Goal: Transaction & Acquisition: Purchase product/service

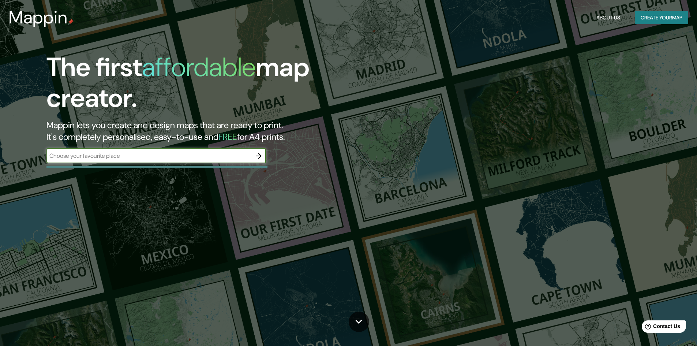
click at [192, 158] on input "text" at bounding box center [148, 156] width 205 height 8
type input "f"
type input "ciudad de buenos aires"
click at [261, 160] on icon "button" at bounding box center [258, 156] width 9 height 9
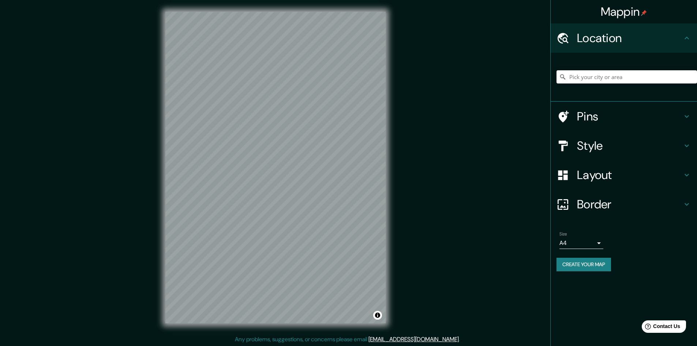
click at [601, 112] on h4 "Pins" at bounding box center [629, 116] width 105 height 15
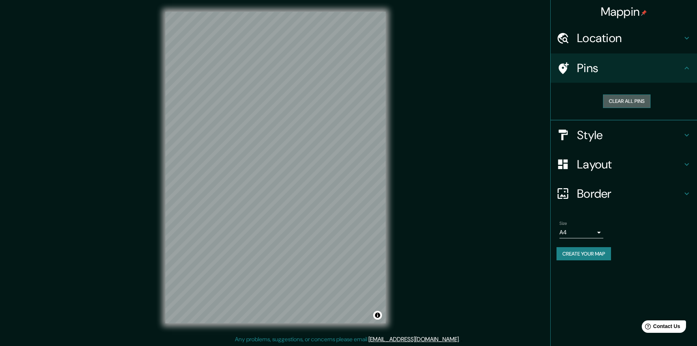
click at [626, 104] on button "Clear all pins" at bounding box center [627, 101] width 48 height 14
click at [606, 42] on h4 "Location" at bounding box center [629, 38] width 105 height 15
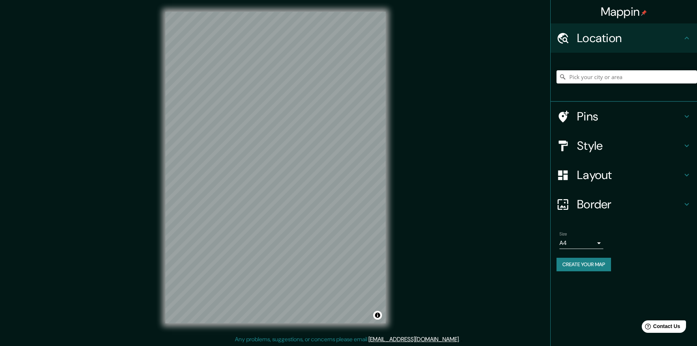
click at [599, 143] on h4 "Style" at bounding box center [629, 145] width 105 height 15
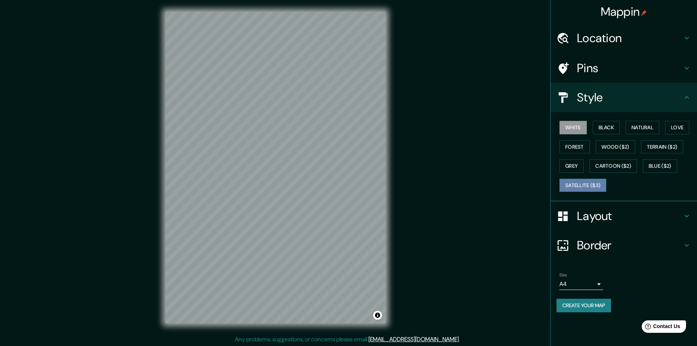
click at [589, 182] on button "Satellite ($3)" at bounding box center [583, 186] width 47 height 14
click at [576, 128] on button "White" at bounding box center [573, 128] width 27 height 14
click at [592, 127] on div "White Black Natural Love Forest Wood ($2) Terrain ($2) Grey Cartoon ($2) Blue (…" at bounding box center [627, 156] width 141 height 77
click at [599, 127] on button "Black" at bounding box center [606, 128] width 27 height 14
click at [640, 129] on button "Natural" at bounding box center [643, 128] width 34 height 14
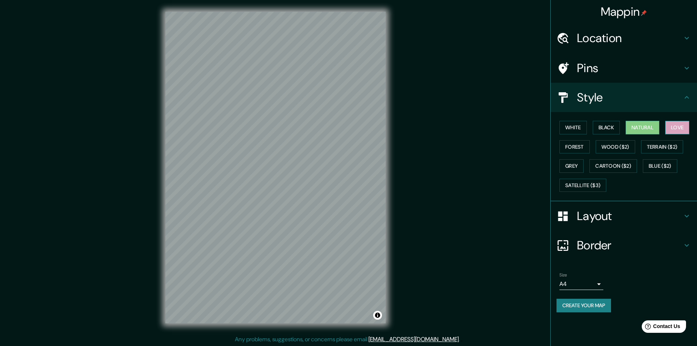
click at [670, 128] on button "Love" at bounding box center [677, 128] width 24 height 14
click at [641, 128] on button "Natural" at bounding box center [643, 128] width 34 height 14
click at [584, 128] on button "White" at bounding box center [573, 128] width 27 height 14
click at [580, 163] on button "Grey" at bounding box center [572, 166] width 24 height 14
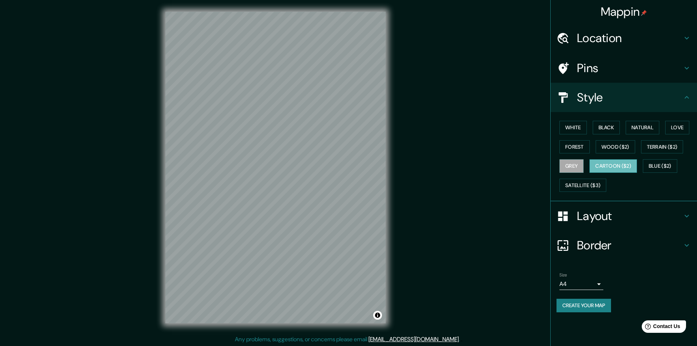
click at [615, 169] on button "Cartoon ($2)" at bounding box center [614, 166] width 48 height 14
click at [618, 150] on button "Wood ($2)" at bounding box center [616, 147] width 40 height 14
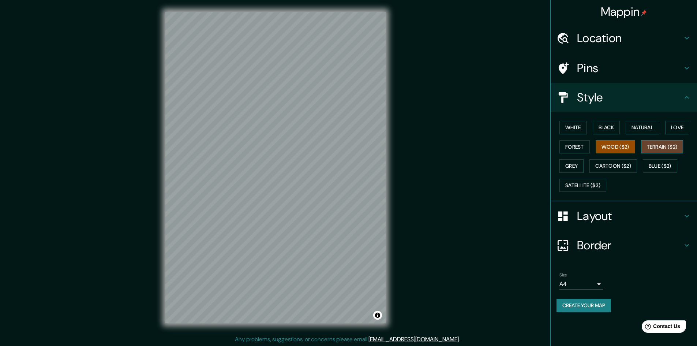
click at [657, 149] on button "Terrain ($2)" at bounding box center [662, 147] width 42 height 14
click at [655, 168] on button "Blue ($2)" at bounding box center [660, 166] width 34 height 14
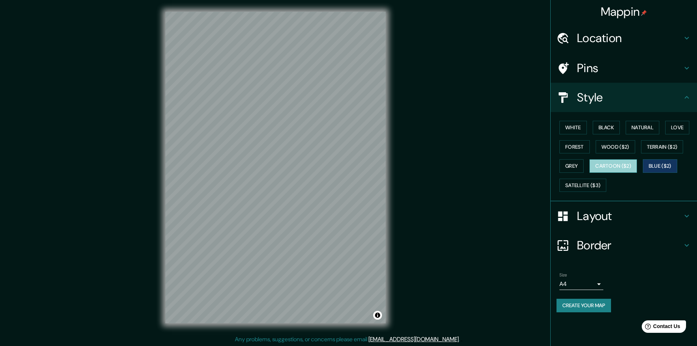
click at [627, 169] on button "Cartoon ($2)" at bounding box center [614, 166] width 48 height 14
click at [589, 185] on button "Satellite ($3)" at bounding box center [583, 186] width 47 height 14
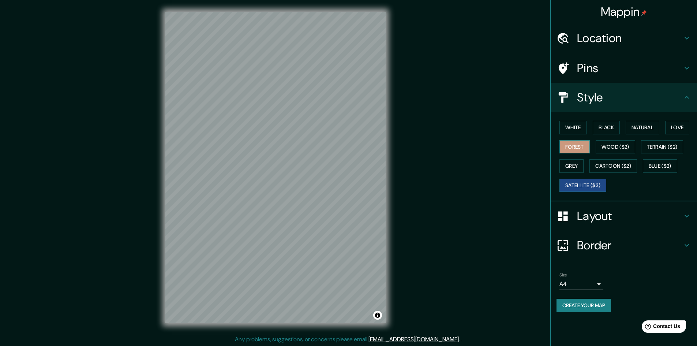
click at [581, 145] on button "Forest" at bounding box center [575, 147] width 30 height 14
click at [583, 126] on button "White" at bounding box center [573, 128] width 27 height 14
click at [620, 224] on div "Layout" at bounding box center [624, 215] width 146 height 29
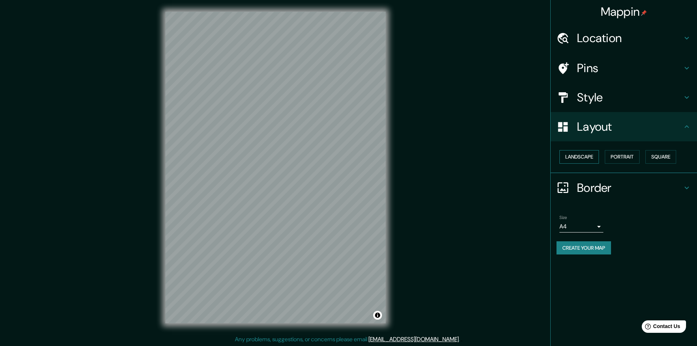
click at [595, 158] on button "Landscape" at bounding box center [580, 157] width 40 height 14
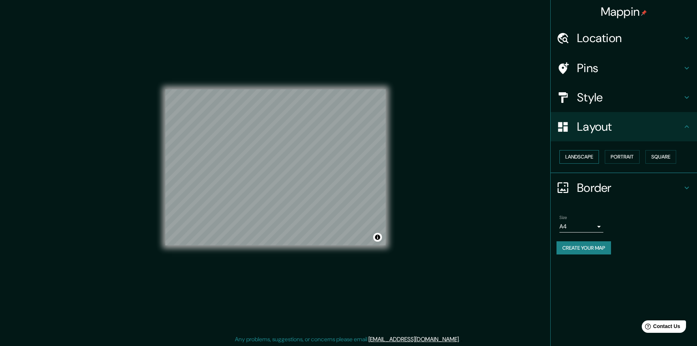
click at [595, 158] on button "Landscape" at bounding box center [580, 157] width 40 height 14
click at [636, 160] on button "Portrait" at bounding box center [622, 157] width 35 height 14
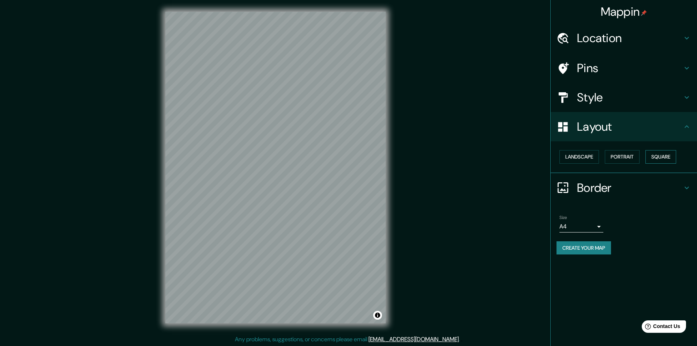
click at [667, 155] on button "Square" at bounding box center [661, 157] width 31 height 14
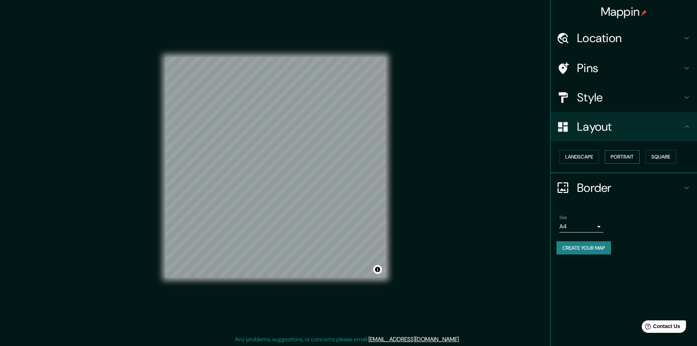
click at [638, 156] on button "Portrait" at bounding box center [622, 157] width 35 height 14
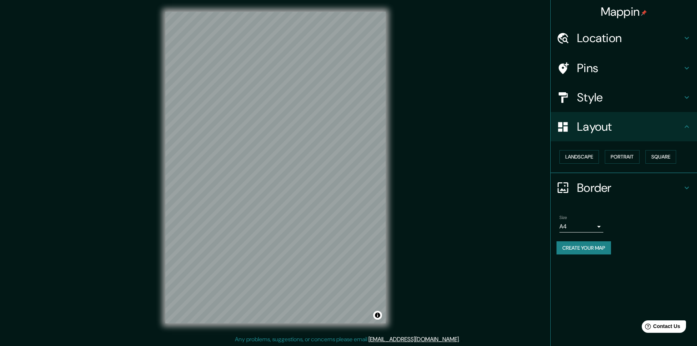
click at [582, 195] on h4 "Border" at bounding box center [629, 187] width 105 height 15
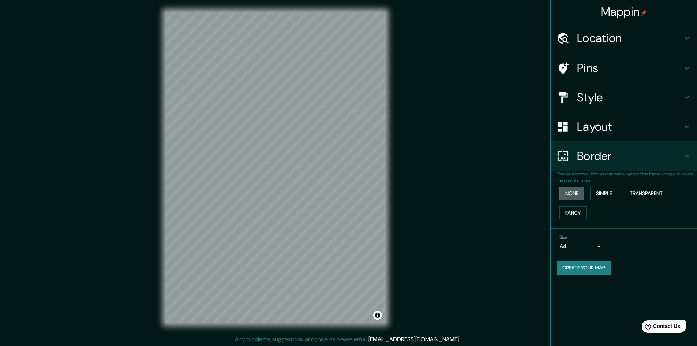
click at [579, 196] on button "None" at bounding box center [572, 194] width 25 height 14
click at [607, 194] on button "Simple" at bounding box center [604, 194] width 28 height 14
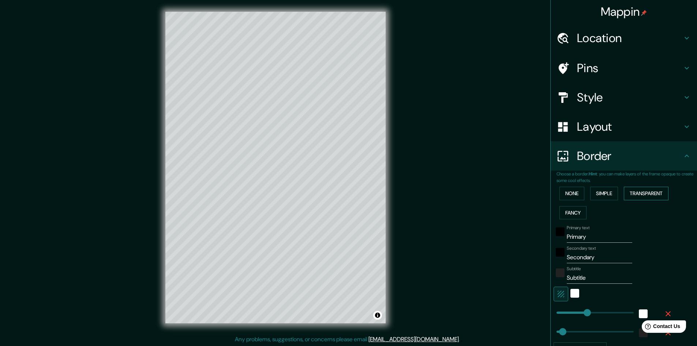
click at [637, 195] on button "Transparent" at bounding box center [646, 194] width 45 height 14
click at [615, 195] on div "None Simple Transparent Fancy" at bounding box center [627, 203] width 141 height 38
click at [611, 195] on button "Simple" at bounding box center [604, 194] width 28 height 14
click at [574, 212] on button "Fancy" at bounding box center [573, 213] width 27 height 14
click at [597, 197] on button "Simple" at bounding box center [604, 194] width 28 height 14
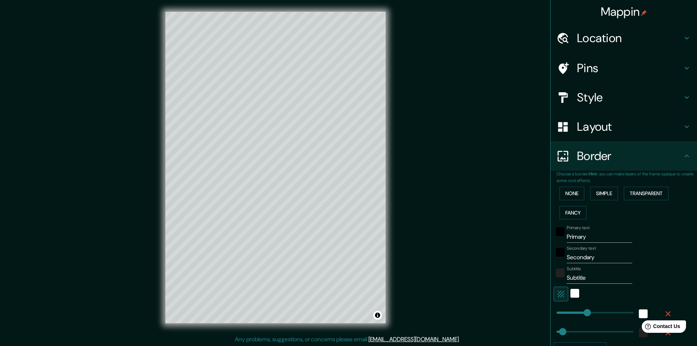
scroll to position [37, 0]
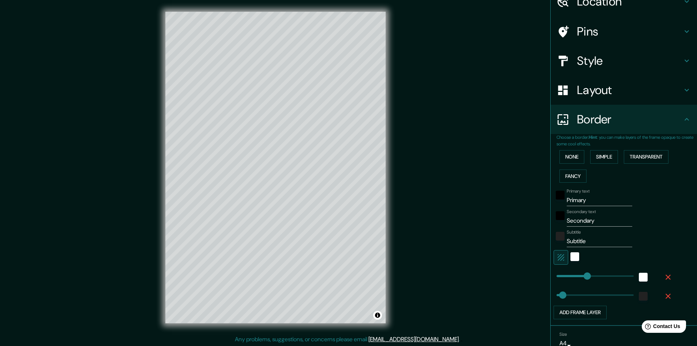
type input "0"
drag, startPoint x: 567, startPoint y: 276, endPoint x: 542, endPoint y: 274, distance: 24.6
type input "48"
type input "74"
drag, startPoint x: 553, startPoint y: 275, endPoint x: 561, endPoint y: 277, distance: 7.5
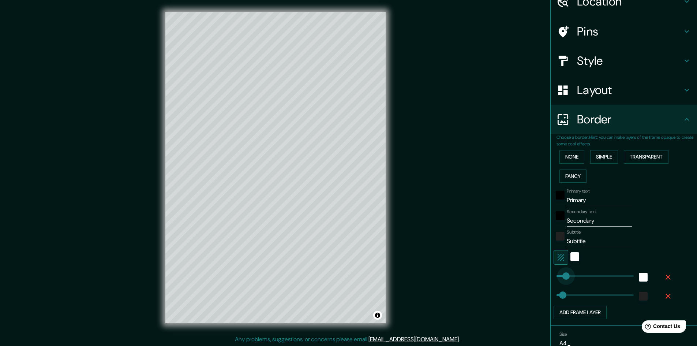
type input "48"
click at [587, 202] on input "Primary" at bounding box center [600, 200] width 66 height 12
drag, startPoint x: 587, startPoint y: 202, endPoint x: 547, endPoint y: 201, distance: 39.9
click at [551, 201] on div "Choose a border. Hint : you can make layers of the frame opaque to create some …" at bounding box center [624, 230] width 146 height 192
type input "B"
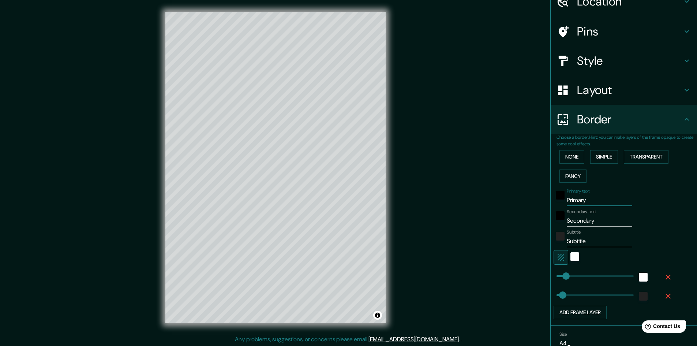
type input "48"
type input "Buy"
type input "48"
type input "Buye"
type input "48"
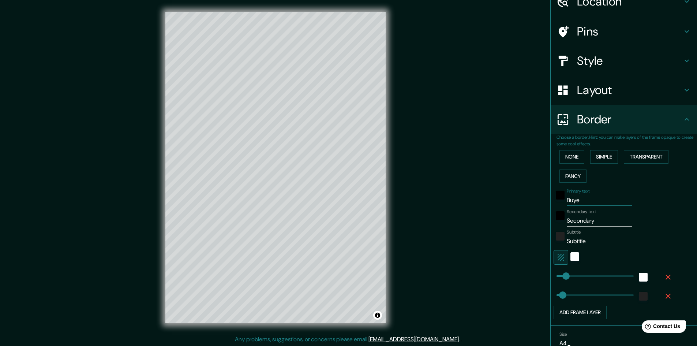
type input "Buy"
type input "48"
type input "Bu"
type input "48"
type input "Bue"
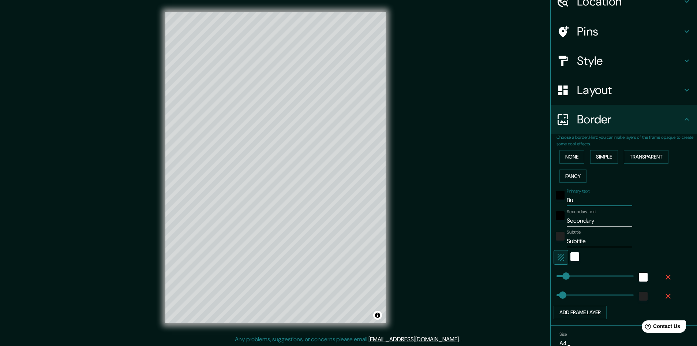
type input "48"
type input "Buen"
type input "48"
type input "Bueno"
type input "48"
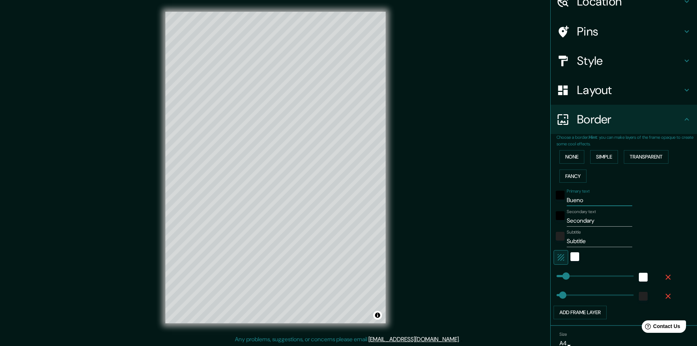
type input "Buenos"
type input "48"
type input "Buenos"
type input "48"
type input "Buenos a"
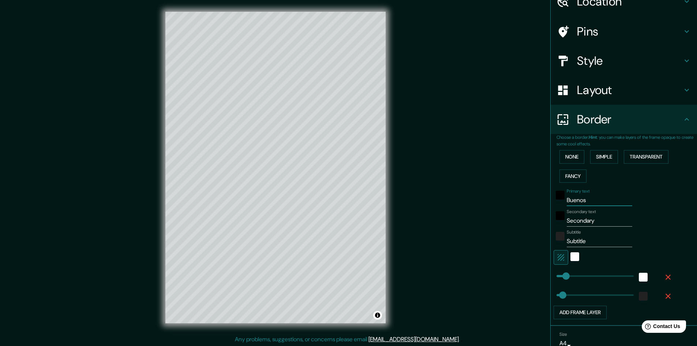
type input "48"
type input "Buenos ai"
type input "48"
type input "Buenos aire"
type input "48"
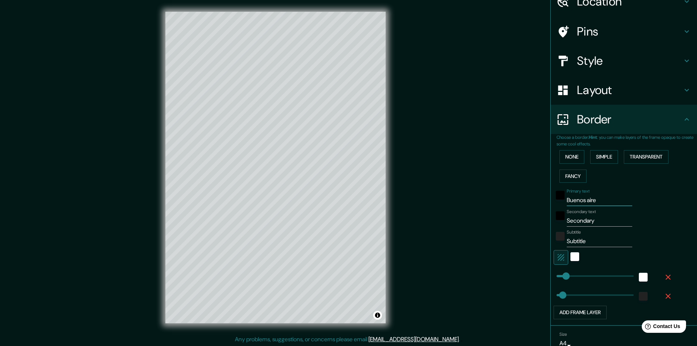
type input "Buenos aires"
type input "48"
type input "Buenos aires"
click at [596, 220] on input "Secondary" at bounding box center [600, 221] width 66 height 12
drag, startPoint x: 596, startPoint y: 220, endPoint x: 554, endPoint y: 223, distance: 42.9
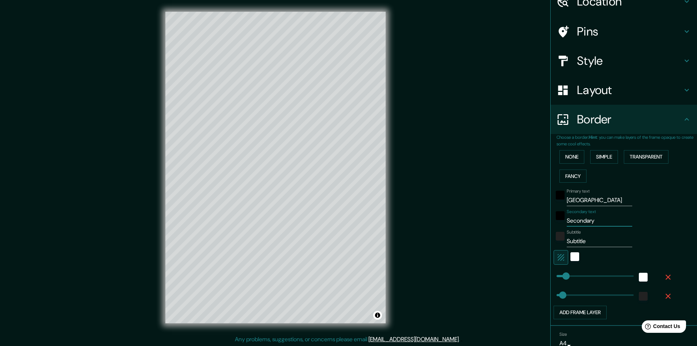
click at [554, 223] on div "Secondary text Secondary" at bounding box center [614, 218] width 120 height 18
type input "A"
type input "48"
type input "Ar"
type input "48"
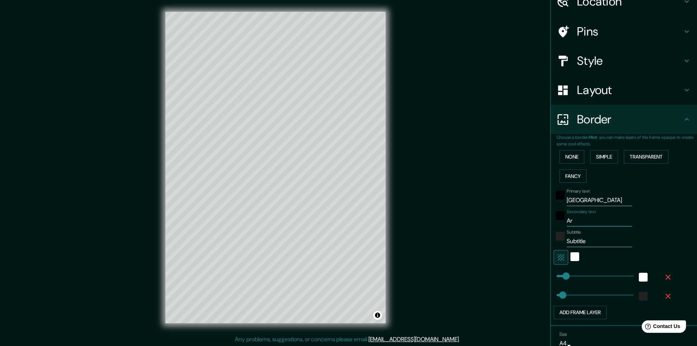
type input "A"
type input "48"
type input "Ar"
type input "48"
type input "Arg"
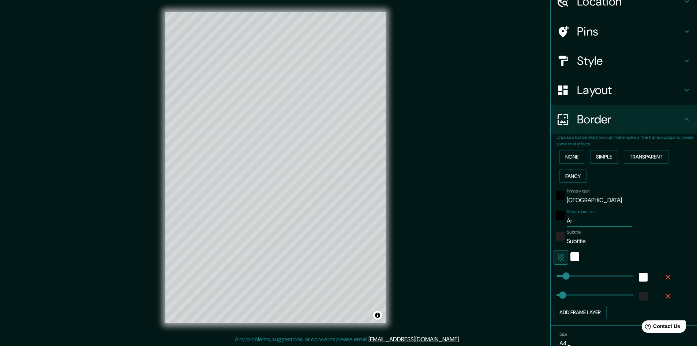
type input "48"
type input "Argre"
type input "48"
type input "Argren"
type input "48"
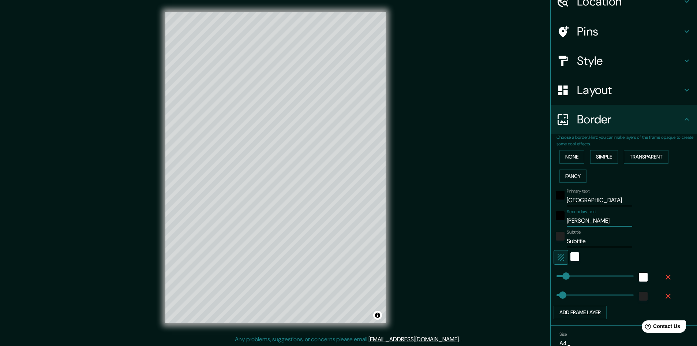
type input "Argre"
type input "48"
type input "Argr"
type input "48"
type input "Arge"
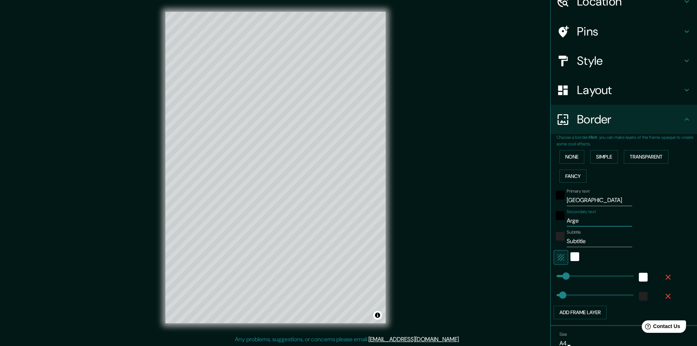
type input "48"
type input "Argen"
type input "48"
type input "Argent"
type input "48"
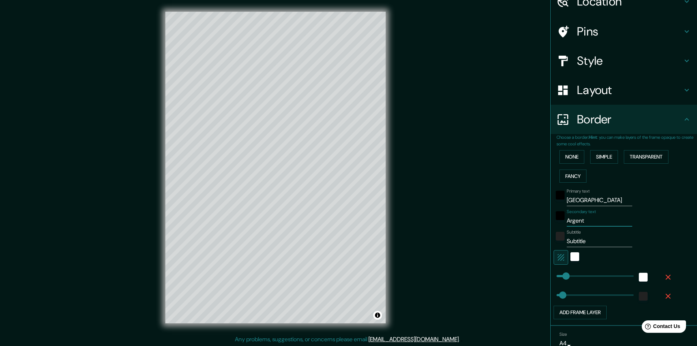
type input "Argenti"
type input "48"
type input "Argentina"
type input "48"
type input "Argentina"
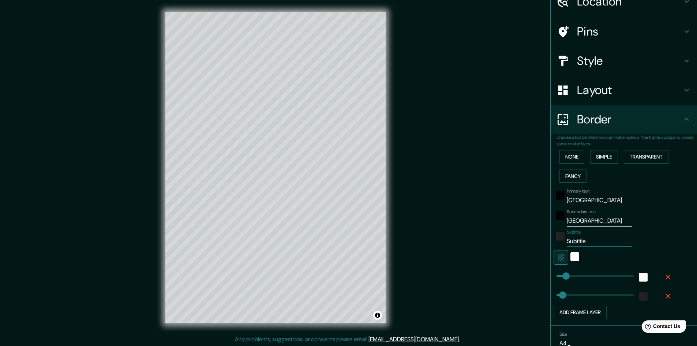
drag, startPoint x: 590, startPoint y: 241, endPoint x: 535, endPoint y: 236, distance: 55.5
click at [535, 236] on div "Mappin Location Pins Style Layout Border Choose a border. Hint : you can make l…" at bounding box center [348, 173] width 697 height 347
type input "48"
click at [571, 257] on div "white" at bounding box center [575, 256] width 9 height 9
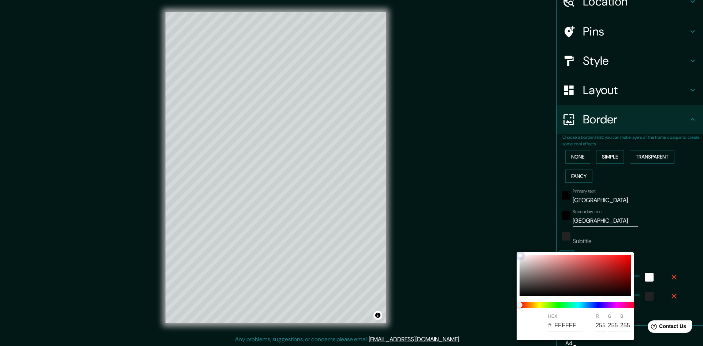
type input "48"
type input "836A6A"
type input "131"
type input "106"
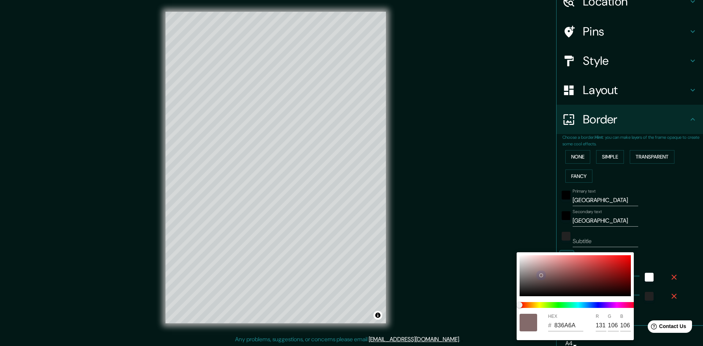
drag, startPoint x: 515, startPoint y: 285, endPoint x: 496, endPoint y: 292, distance: 19.3
click at [495, 291] on div "HEX # 836A6A R 131 G 106 B 106" at bounding box center [351, 173] width 703 height 346
type input "48"
type input "836767"
type input "131"
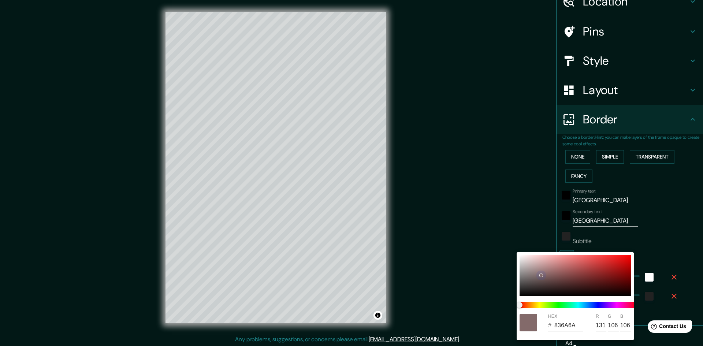
type input "103"
drag, startPoint x: 509, startPoint y: 255, endPoint x: 474, endPoint y: 228, distance: 45.1
click at [474, 228] on div "HEX # 836767 R 131 G 103 B 103" at bounding box center [351, 173] width 703 height 346
type input "48"
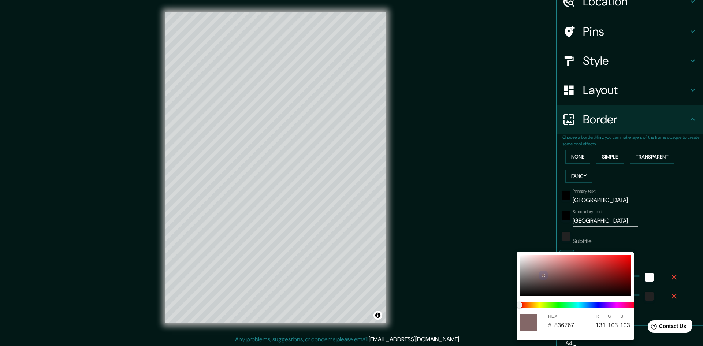
type input "EFEEEE"
type input "239"
type input "238"
click at [515, 253] on div "HEX # EFEEEE R 239 G 238 B 238" at bounding box center [351, 173] width 703 height 346
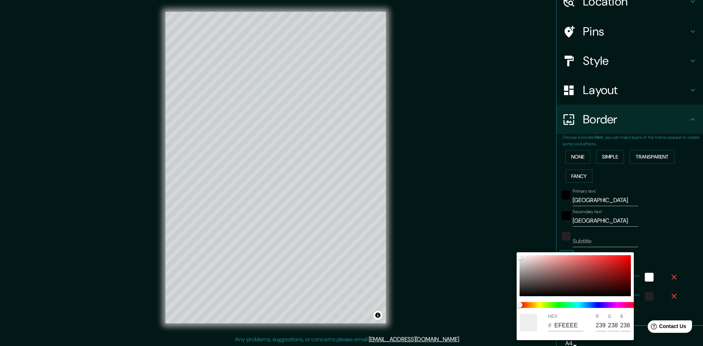
click at [557, 221] on div at bounding box center [351, 173] width 703 height 346
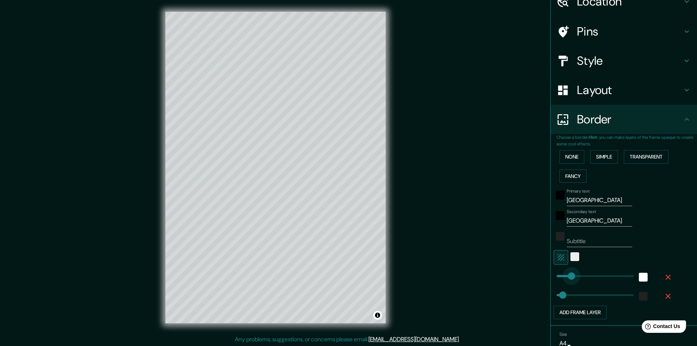
type input "57"
type input "134"
drag, startPoint x: 559, startPoint y: 294, endPoint x: 568, endPoint y: 294, distance: 9.1
type input "51"
drag, startPoint x: 564, startPoint y: 296, endPoint x: 557, endPoint y: 296, distance: 6.2
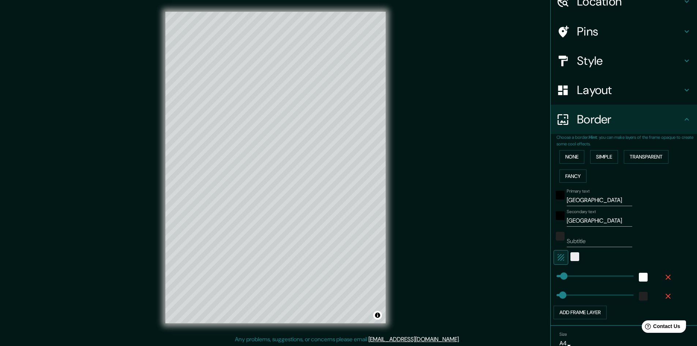
type input "40"
type input "43"
type input "74"
type input "91"
type input "80"
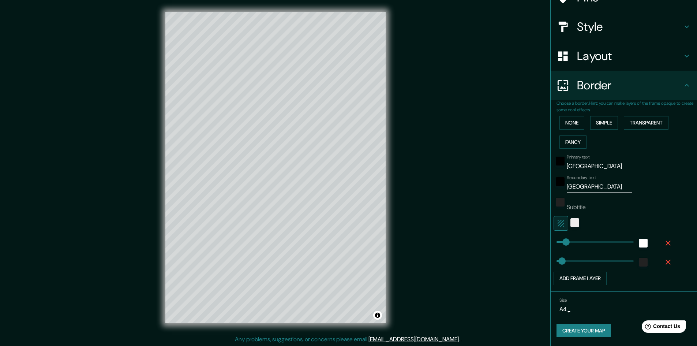
scroll to position [1, 0]
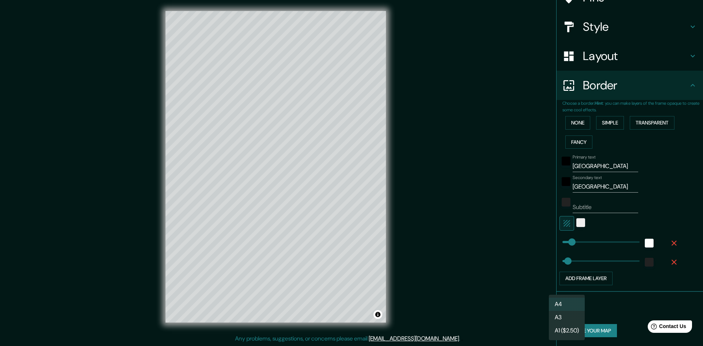
click at [563, 307] on body "Mappin Location Pins Style Layout Border Choose a border. Hint : you can make l…" at bounding box center [351, 172] width 703 height 346
click at [574, 307] on li "A4" at bounding box center [567, 304] width 36 height 13
click at [561, 309] on body "Mappin Location Pins Style Layout Border Choose a border. Hint : you can make l…" at bounding box center [351, 172] width 703 height 346
click at [563, 318] on li "A3" at bounding box center [567, 317] width 36 height 13
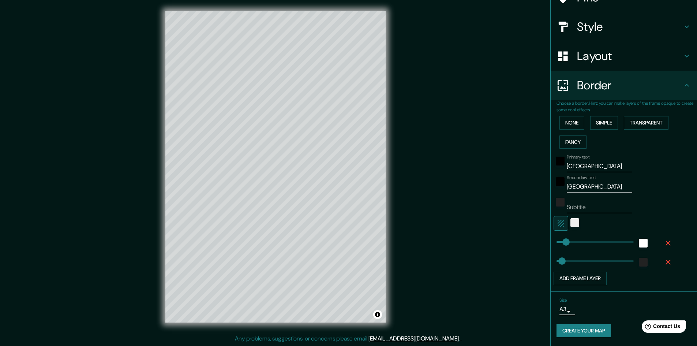
click at [560, 312] on body "Mappin Location Pins Style Layout Border Choose a border. Hint : you can make l…" at bounding box center [348, 172] width 697 height 346
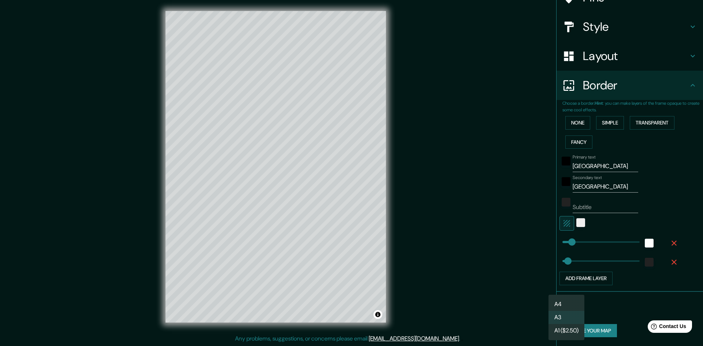
click at [570, 307] on li "A4" at bounding box center [566, 304] width 36 height 13
type input "single"
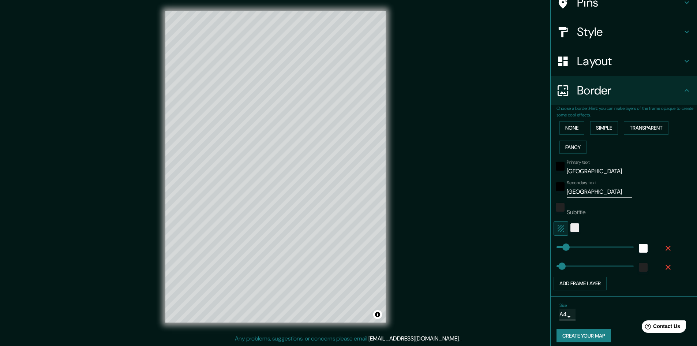
scroll to position [71, 0]
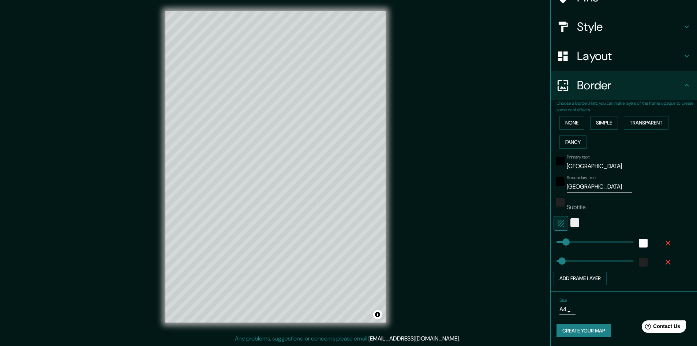
click at [589, 332] on button "Create your map" at bounding box center [584, 331] width 55 height 14
click at [588, 333] on button "Create your map" at bounding box center [584, 331] width 55 height 14
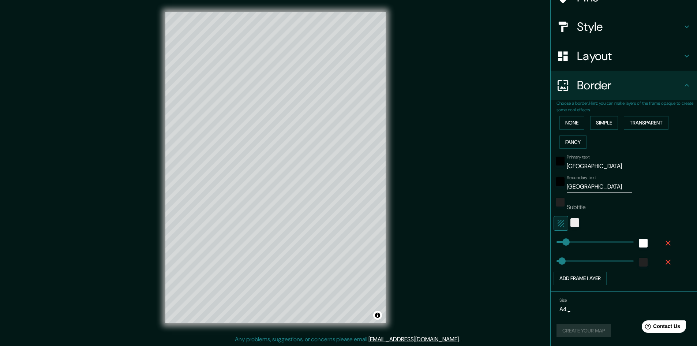
scroll to position [1, 0]
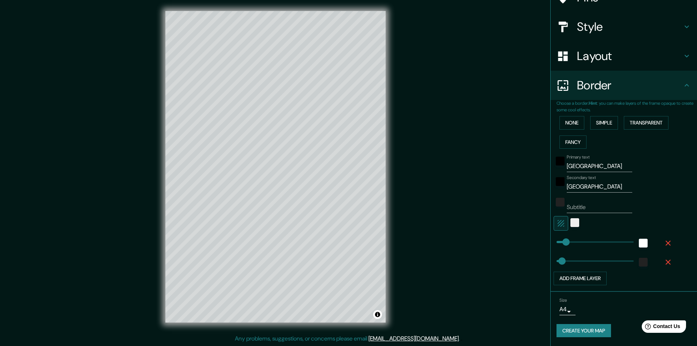
click at [558, 221] on icon "button" at bounding box center [561, 223] width 7 height 7
click at [557, 224] on icon "button" at bounding box center [561, 223] width 9 height 9
click at [557, 226] on icon "button" at bounding box center [561, 223] width 9 height 9
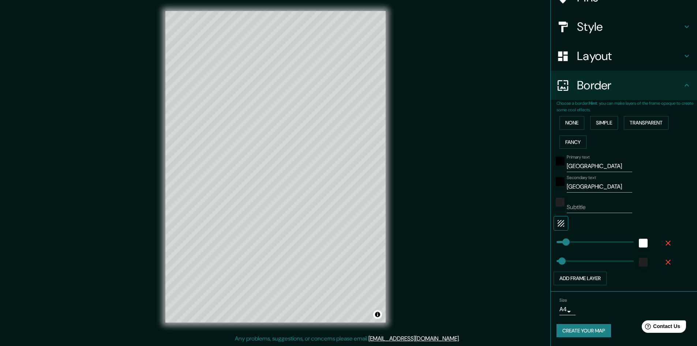
click at [557, 226] on icon "button" at bounding box center [561, 223] width 9 height 9
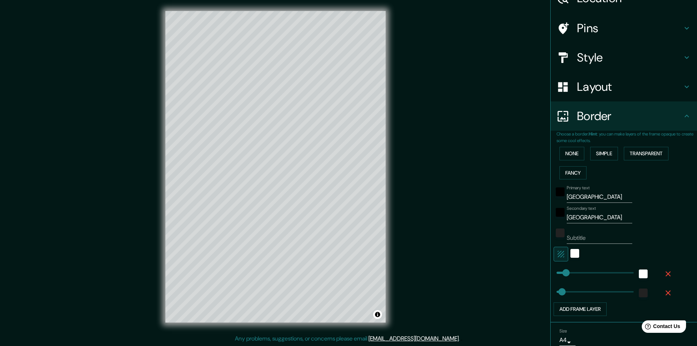
scroll to position [0, 0]
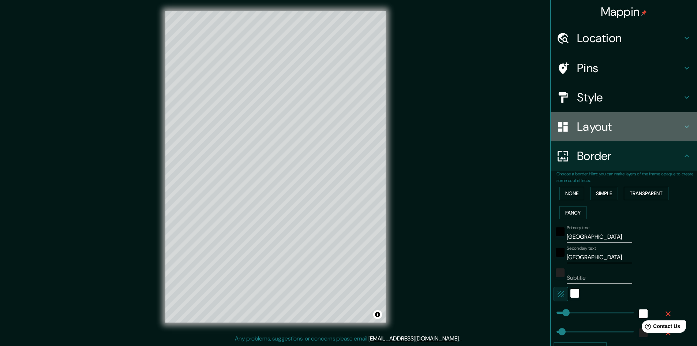
click at [614, 127] on h4 "Layout" at bounding box center [629, 126] width 105 height 15
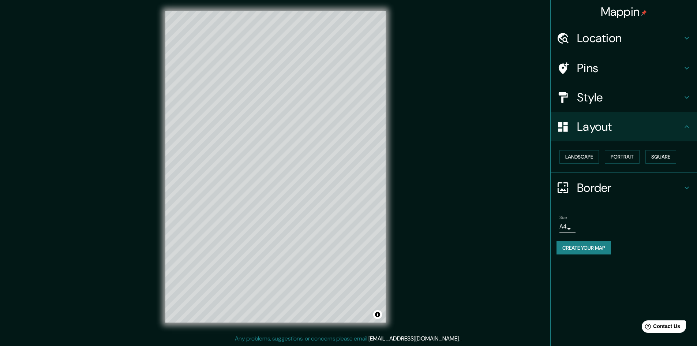
click at [610, 190] on h4 "Border" at bounding box center [629, 187] width 105 height 15
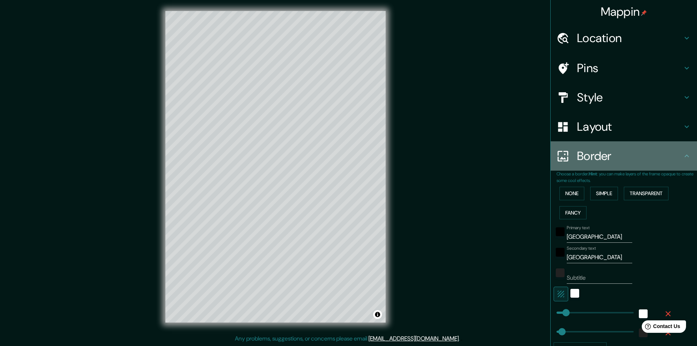
click at [622, 165] on div "Border" at bounding box center [624, 155] width 146 height 29
click at [620, 149] on h4 "Border" at bounding box center [629, 156] width 105 height 15
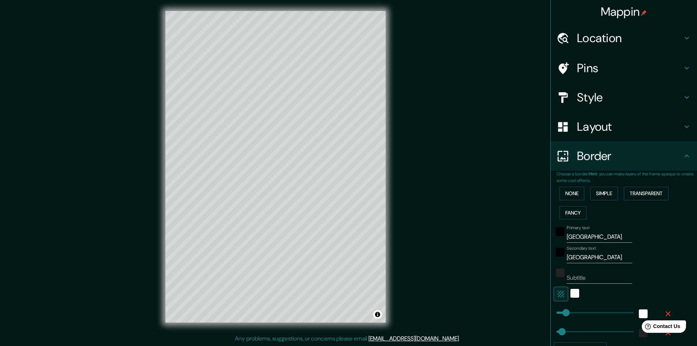
click at [682, 155] on icon at bounding box center [686, 156] width 9 height 9
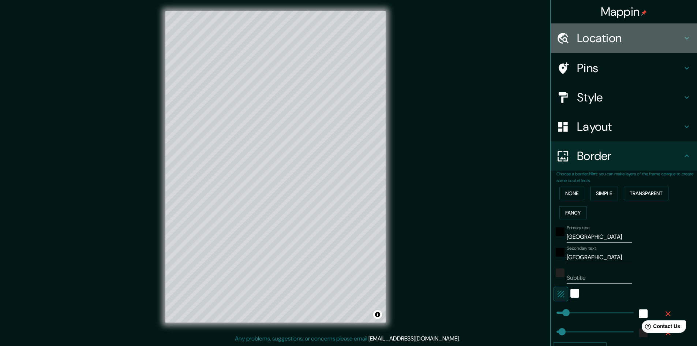
click at [684, 36] on icon at bounding box center [686, 38] width 9 height 9
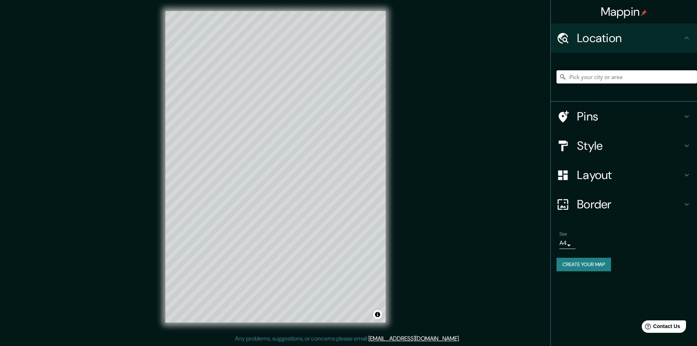
click at [650, 145] on h4 "Style" at bounding box center [629, 145] width 105 height 15
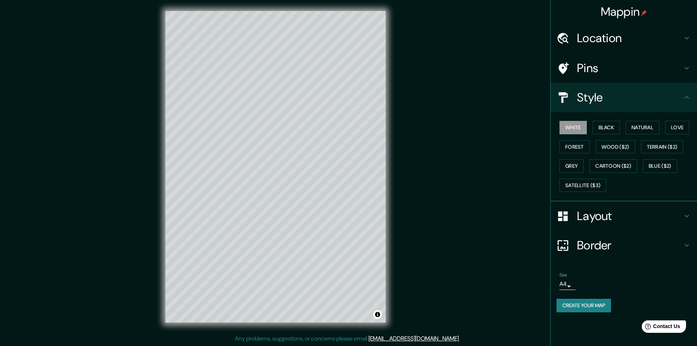
click at [632, 97] on h4 "Style" at bounding box center [629, 97] width 105 height 15
click at [583, 308] on button "Create your map" at bounding box center [584, 306] width 55 height 14
drag, startPoint x: 586, startPoint y: 304, endPoint x: 553, endPoint y: 339, distance: 48.4
click at [551, 341] on div "Mappin Location Pins Style White Black Natural Love Forest Wood ($2) Terrain ($…" at bounding box center [623, 173] width 147 height 346
drag, startPoint x: 569, startPoint y: 304, endPoint x: 589, endPoint y: 301, distance: 19.6
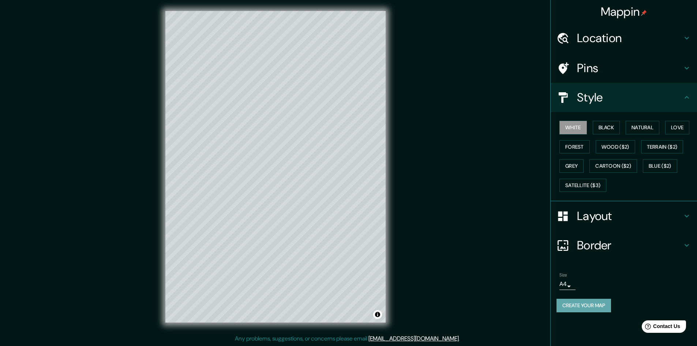
click at [589, 301] on button "Create your map" at bounding box center [584, 306] width 55 height 14
click at [589, 301] on div "Create your map" at bounding box center [624, 306] width 135 height 14
drag, startPoint x: 295, startPoint y: 325, endPoint x: 291, endPoint y: 155, distance: 169.8
click at [291, 155] on div at bounding box center [291, 155] width 6 height 6
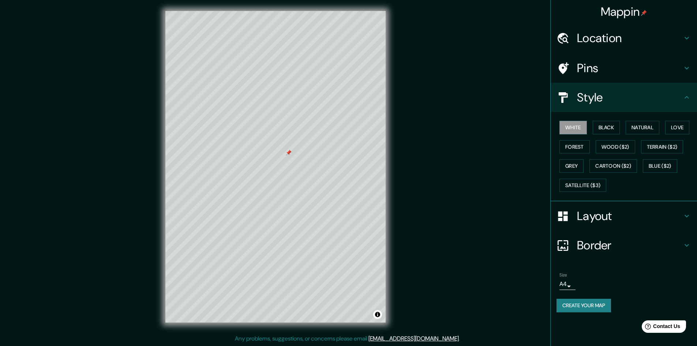
click at [289, 154] on div at bounding box center [289, 153] width 6 height 6
click at [654, 46] on div "Location" at bounding box center [624, 37] width 146 height 29
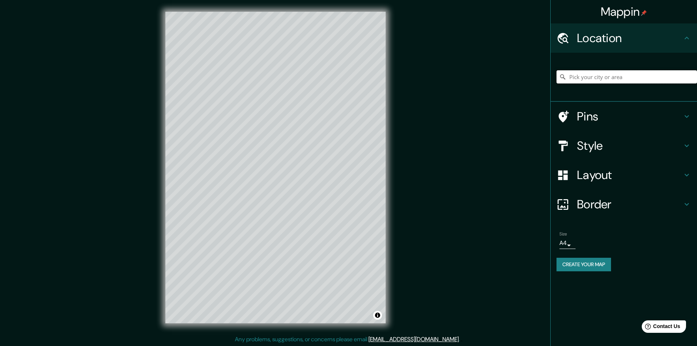
click at [646, 78] on input "Pick your city or area" at bounding box center [627, 76] width 141 height 13
click at [628, 110] on h4 "Pins" at bounding box center [629, 116] width 105 height 15
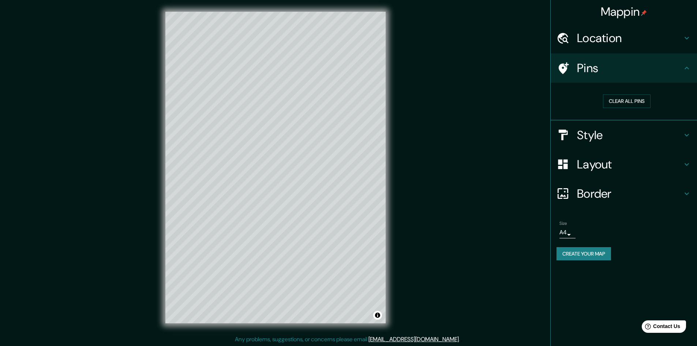
click at [611, 41] on h4 "Location" at bounding box center [629, 38] width 105 height 15
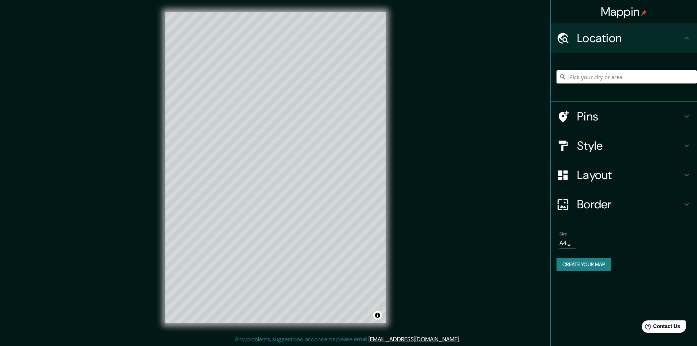
click at [592, 84] on div at bounding box center [627, 77] width 141 height 37
click at [592, 82] on input "Pick your city or area" at bounding box center [627, 76] width 141 height 13
type input "buenos aires"
click at [643, 78] on input "buenos aires" at bounding box center [627, 76] width 141 height 13
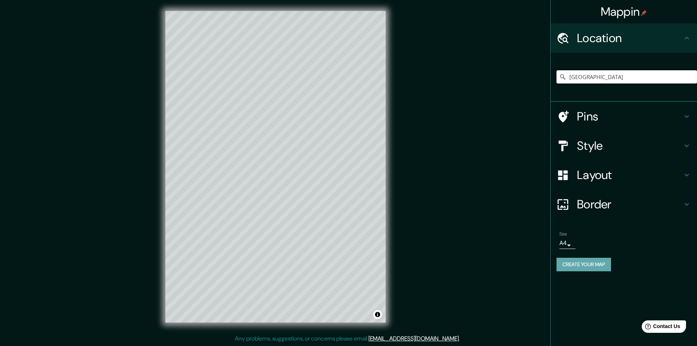
click at [602, 265] on button "Create your map" at bounding box center [584, 265] width 55 height 14
click at [682, 45] on h4 "Location" at bounding box center [629, 38] width 105 height 15
click at [686, 38] on icon at bounding box center [687, 38] width 4 height 3
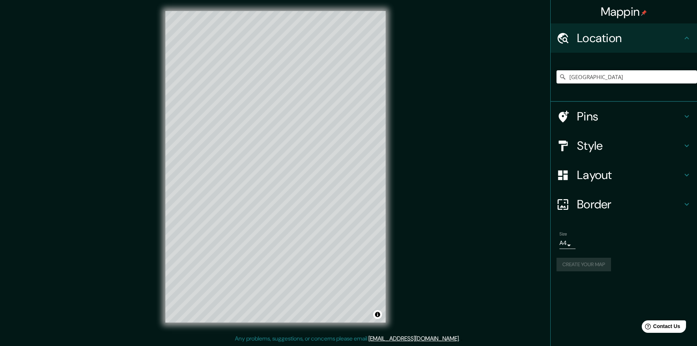
click at [674, 123] on h4 "Pins" at bounding box center [629, 116] width 105 height 15
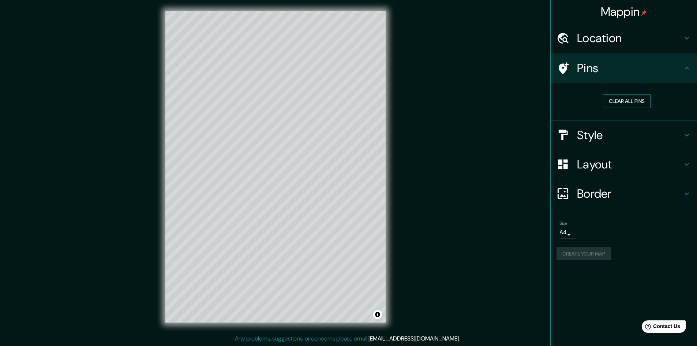
click at [640, 104] on button "Clear all pins" at bounding box center [627, 101] width 48 height 14
click at [650, 134] on h4 "Style" at bounding box center [629, 135] width 105 height 15
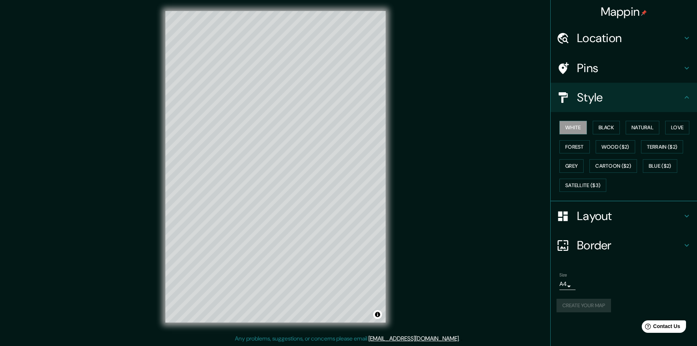
click at [643, 217] on h4 "Layout" at bounding box center [629, 216] width 105 height 15
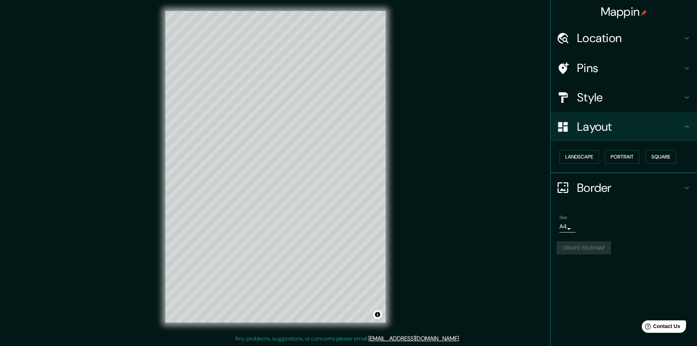
click at [636, 192] on h4 "Border" at bounding box center [629, 187] width 105 height 15
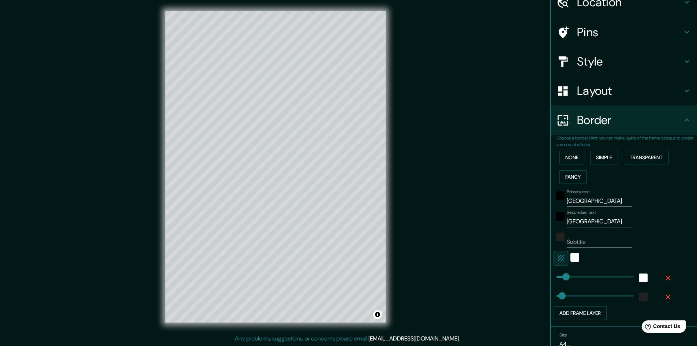
scroll to position [71, 0]
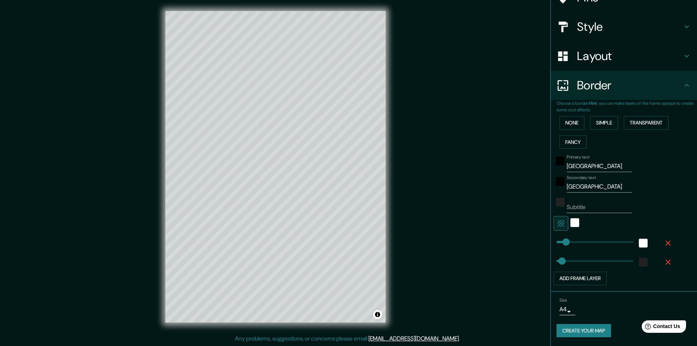
click at [667, 240] on button "button" at bounding box center [668, 242] width 23 height 13
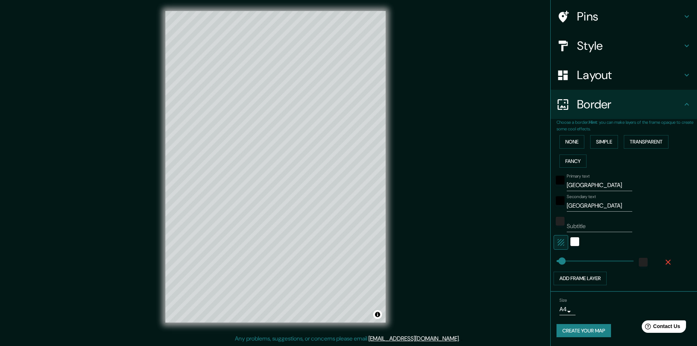
scroll to position [52, 0]
click at [666, 263] on icon "button" at bounding box center [668, 262] width 9 height 9
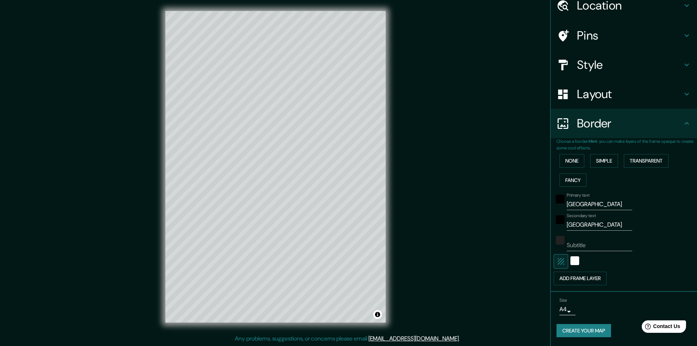
scroll to position [33, 0]
click at [557, 258] on icon "button" at bounding box center [561, 261] width 9 height 9
click at [556, 201] on div "black" at bounding box center [560, 199] width 9 height 9
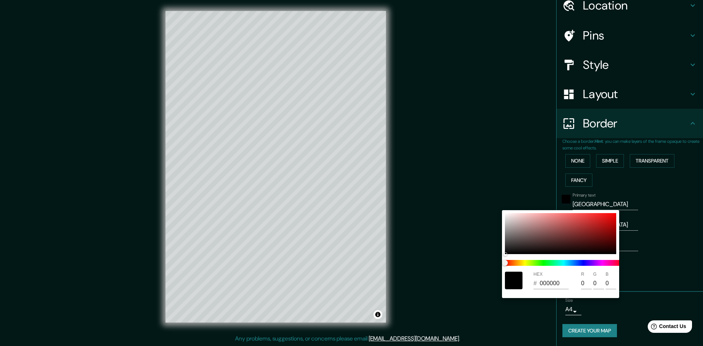
click at [655, 214] on div at bounding box center [351, 173] width 703 height 346
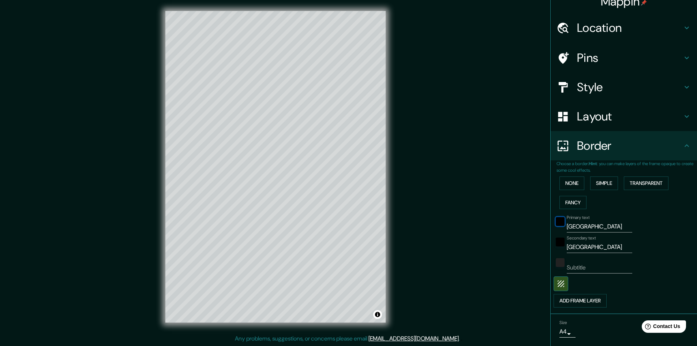
scroll to position [0, 0]
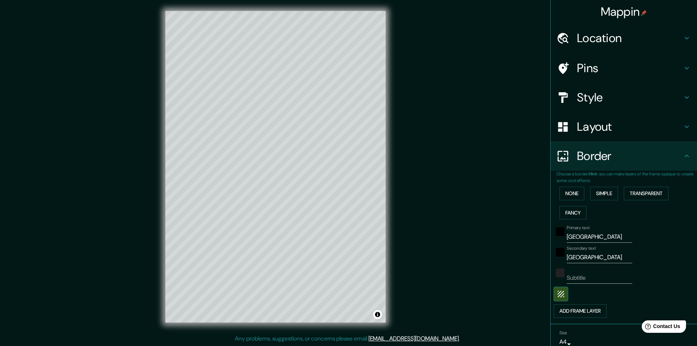
click at [595, 175] on b "Hint" at bounding box center [593, 174] width 8 height 6
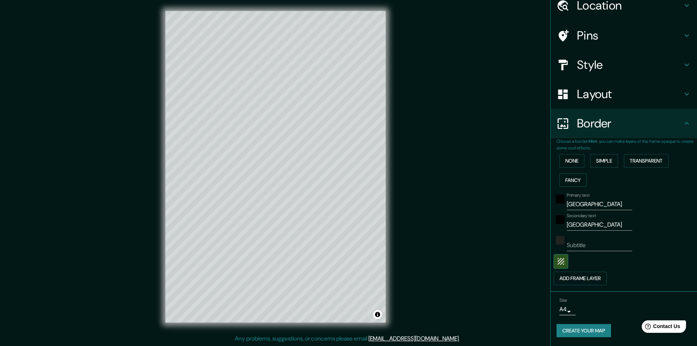
drag, startPoint x: 583, startPoint y: 334, endPoint x: 579, endPoint y: 336, distance: 4.8
click at [583, 333] on button "Create your map" at bounding box center [584, 331] width 55 height 14
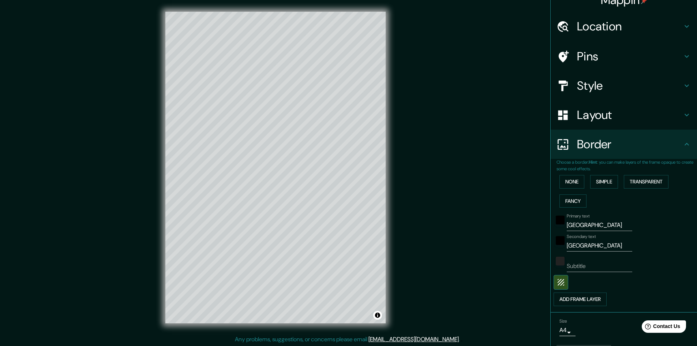
scroll to position [0, 0]
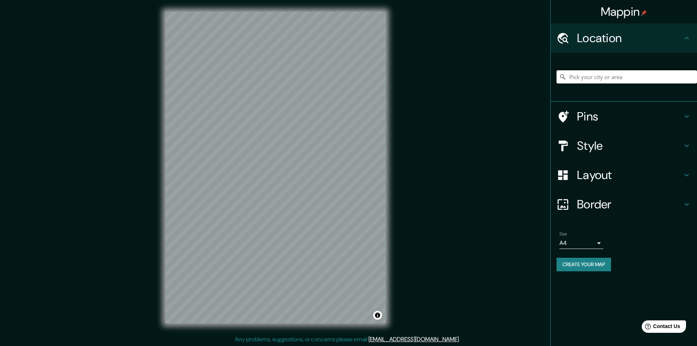
click at [613, 74] on input "Pick your city or area" at bounding box center [627, 76] width 141 height 13
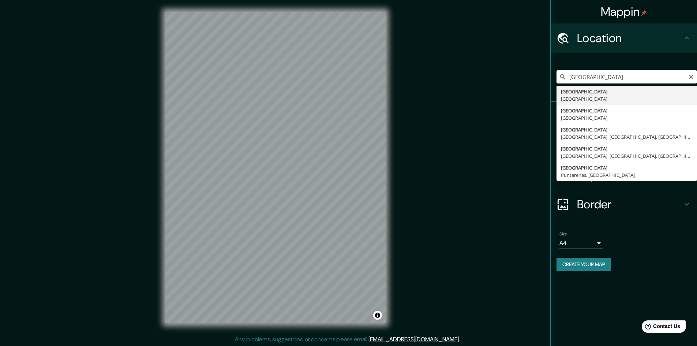
type input "Buenos Aires, Argentina"
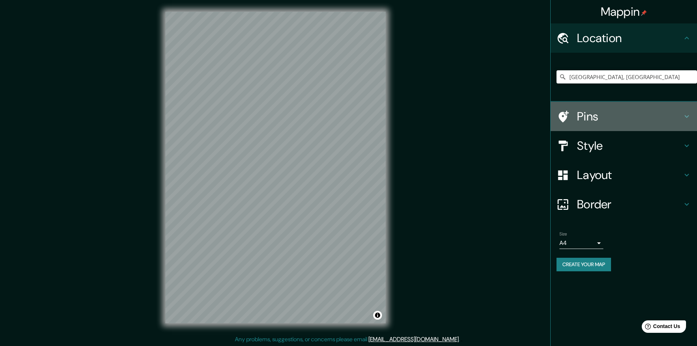
click at [620, 115] on h4 "Pins" at bounding box center [629, 116] width 105 height 15
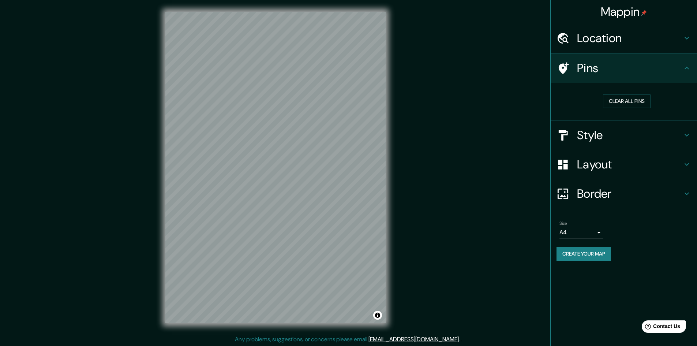
click at [620, 127] on div "Style" at bounding box center [624, 134] width 146 height 29
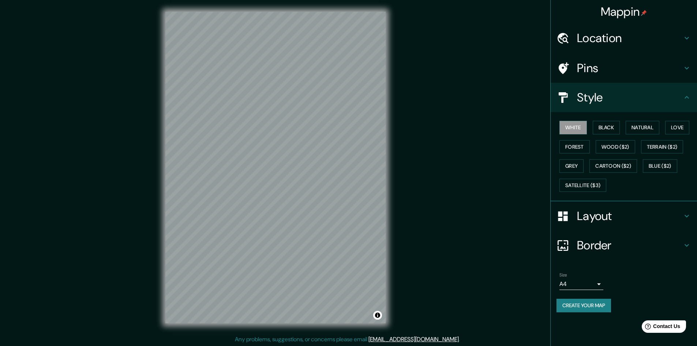
click at [597, 216] on h4 "Layout" at bounding box center [629, 216] width 105 height 15
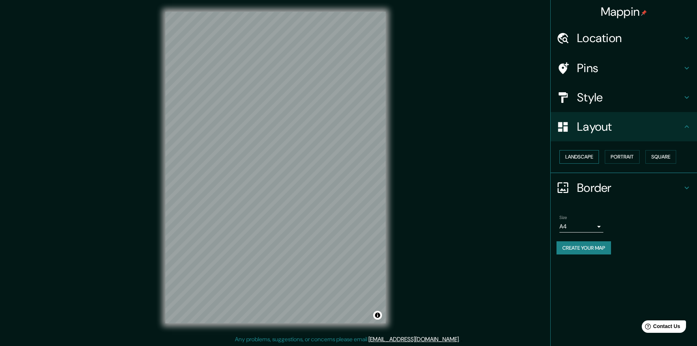
click at [591, 153] on button "Landscape" at bounding box center [580, 157] width 40 height 14
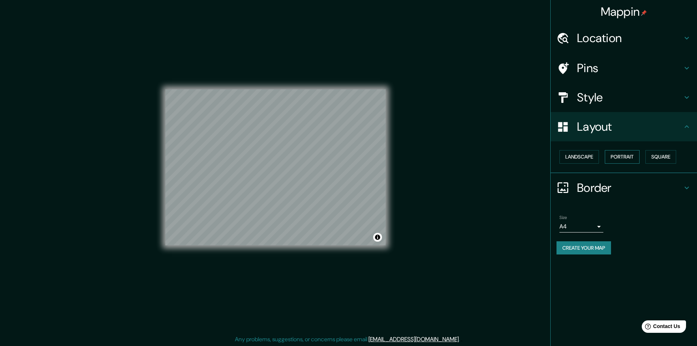
click at [640, 160] on button "Portrait" at bounding box center [622, 157] width 35 height 14
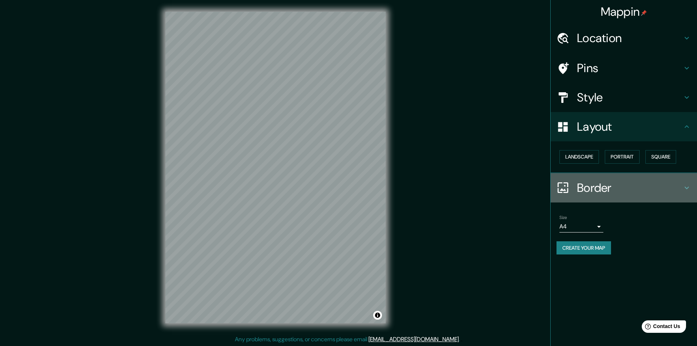
click at [601, 185] on h4 "Border" at bounding box center [629, 187] width 105 height 15
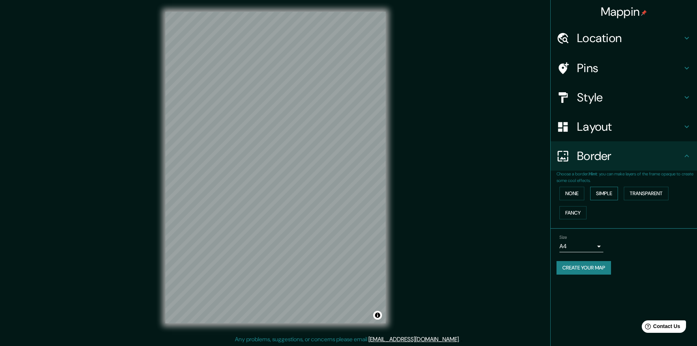
click at [608, 194] on button "Simple" at bounding box center [604, 194] width 28 height 14
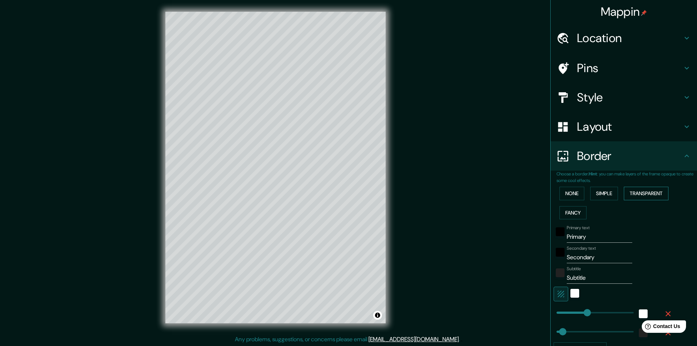
click at [642, 194] on button "Transparent" at bounding box center [646, 194] width 45 height 14
click at [602, 193] on button "Simple" at bounding box center [604, 194] width 28 height 14
click at [572, 212] on button "Fancy" at bounding box center [573, 213] width 27 height 14
click at [607, 196] on button "Simple" at bounding box center [604, 194] width 28 height 14
drag, startPoint x: 564, startPoint y: 237, endPoint x: 511, endPoint y: 237, distance: 52.7
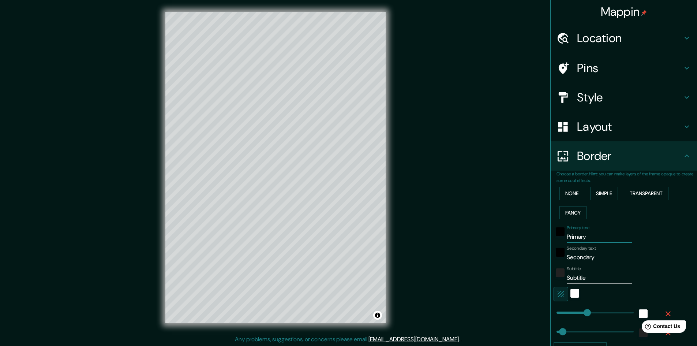
click at [511, 237] on div "Mappin Location Buenos Aires, Argentina Pins Style Layout Border Choose a borde…" at bounding box center [348, 173] width 697 height 347
type input "B"
type input "241"
type input "48"
type input "Bu"
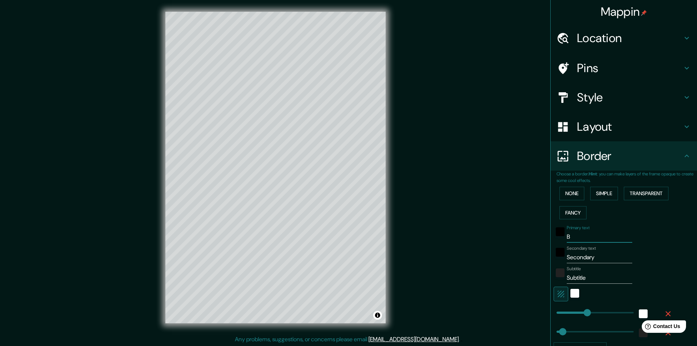
type input "241"
type input "48"
type input "Bue"
type input "241"
type input "48"
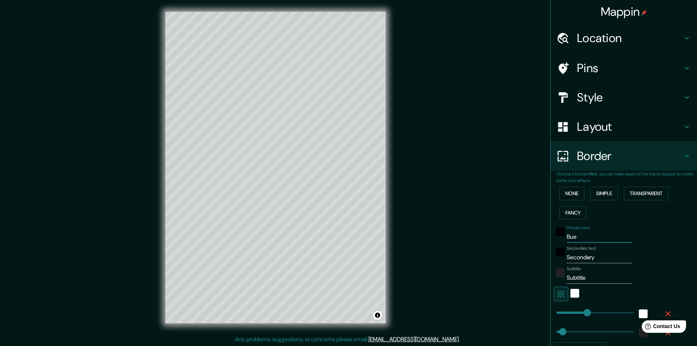
type input "Buen"
type input "241"
type input "48"
type input "Bueno"
type input "241"
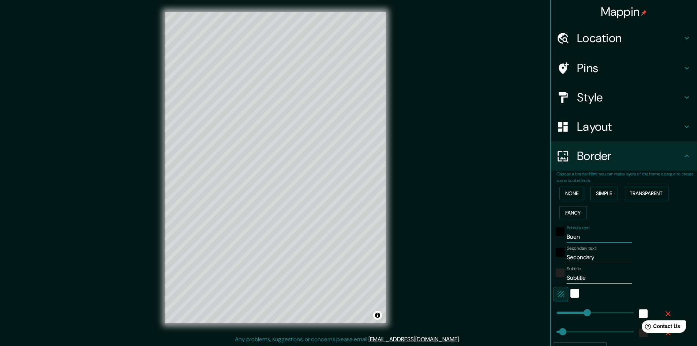
type input "48"
type input "Buenos"
type input "241"
type input "48"
type input "Buenos"
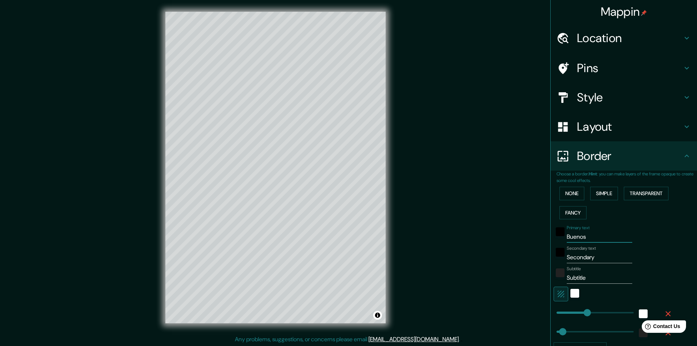
type input "241"
type input "48"
type input "Buenos a"
type input "241"
type input "48"
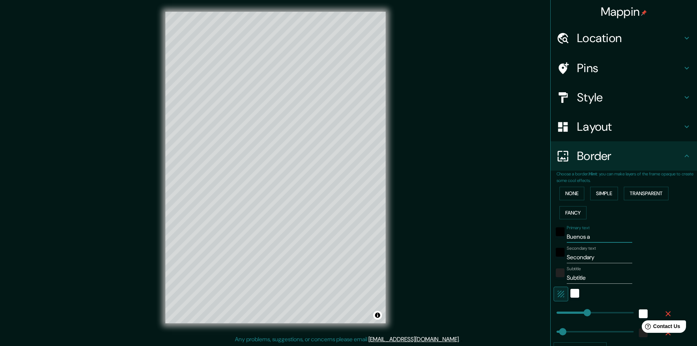
type input "Buenos ai"
type input "241"
type input "48"
type input "Buenos air"
type input "241"
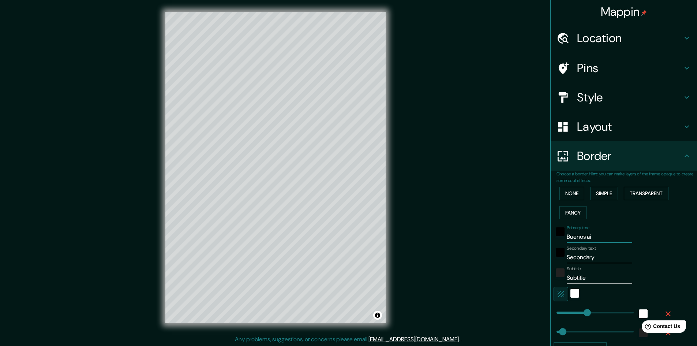
type input "48"
type input "Buenos aire"
type input "241"
type input "48"
type input "Buenos aires"
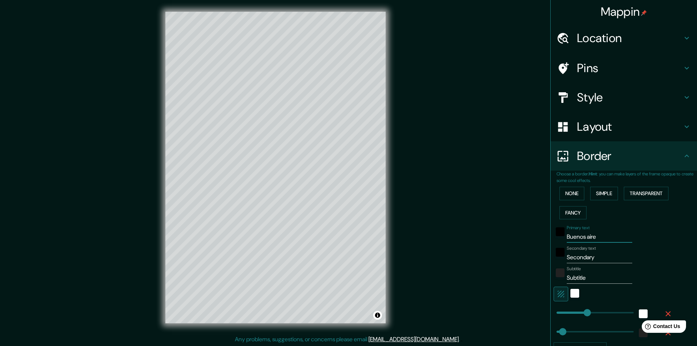
type input "241"
type input "48"
type input "Buenos aires"
drag, startPoint x: 602, startPoint y: 253, endPoint x: 541, endPoint y: 253, distance: 60.7
click at [541, 253] on div "Mappin Location Buenos Aires, Argentina Pins Style Layout Border Choose a borde…" at bounding box center [348, 173] width 697 height 347
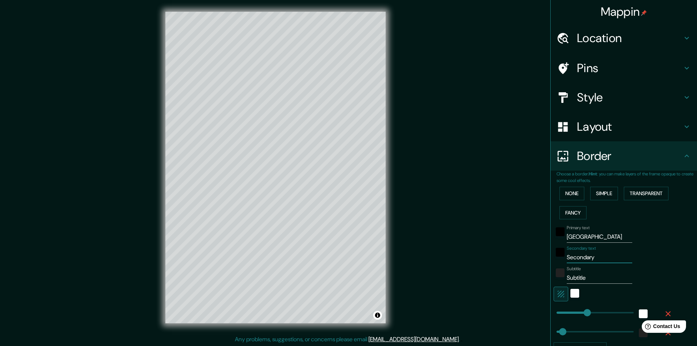
type input "a"
type input "241"
type input "48"
type input "ar"
type input "241"
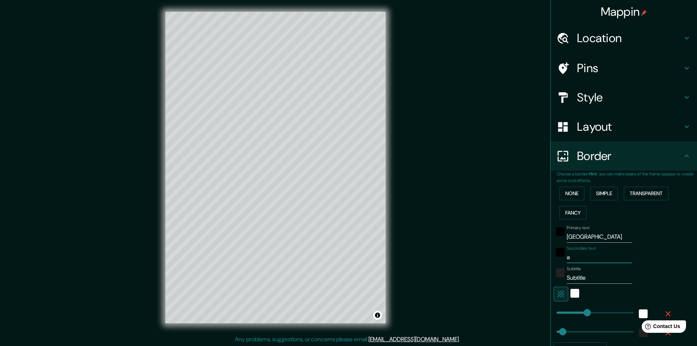
type input "48"
type input "arge"
type input "241"
type input "48"
type input "argen"
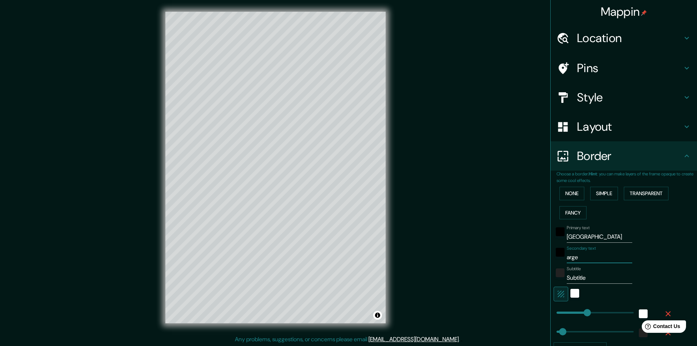
type input "241"
type input "48"
type input "argent"
type input "241"
type input "48"
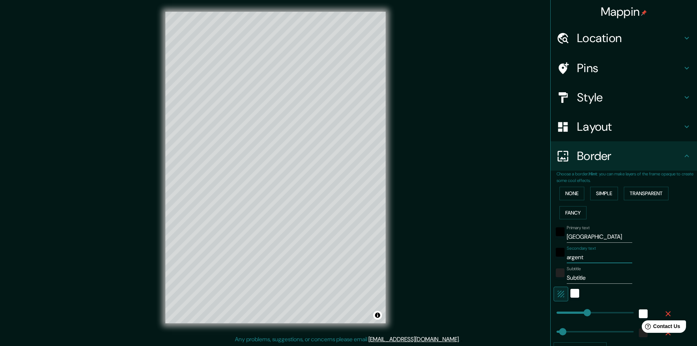
type input "argenti"
type input "241"
type input "48"
type input "argentin"
type input "241"
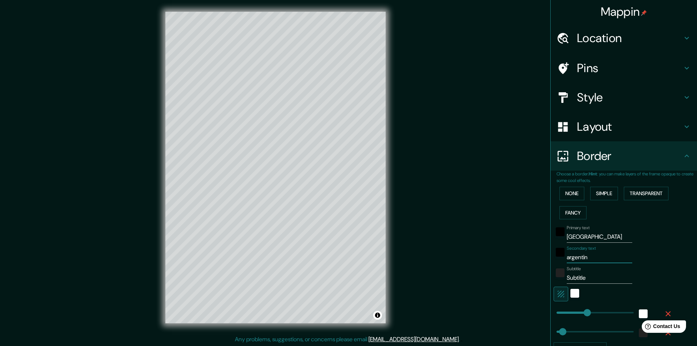
type input "48"
type input "argentina"
type input "241"
type input "48"
type input "241"
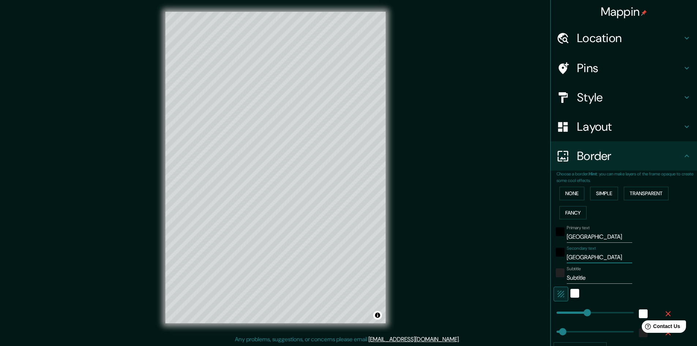
type input "argentina"
type input "66"
type input "48"
type input "103"
type input "48"
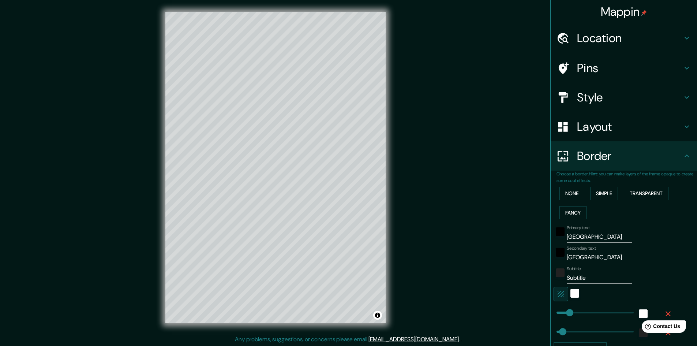
type input "129"
type input "63"
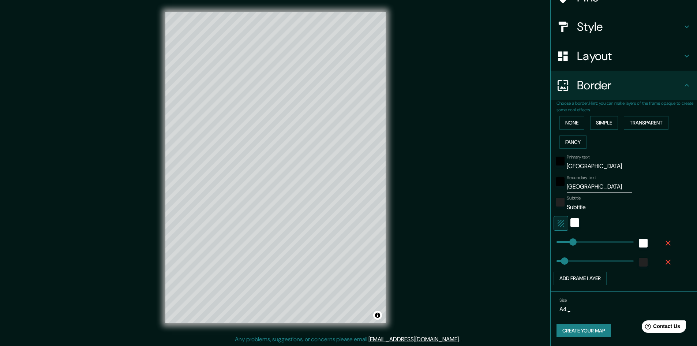
scroll to position [1, 0]
drag, startPoint x: 584, startPoint y: 334, endPoint x: 529, endPoint y: 306, distance: 61.9
click at [584, 334] on button "Create your map" at bounding box center [584, 331] width 55 height 14
click at [564, 324] on button "Create your map" at bounding box center [584, 331] width 55 height 14
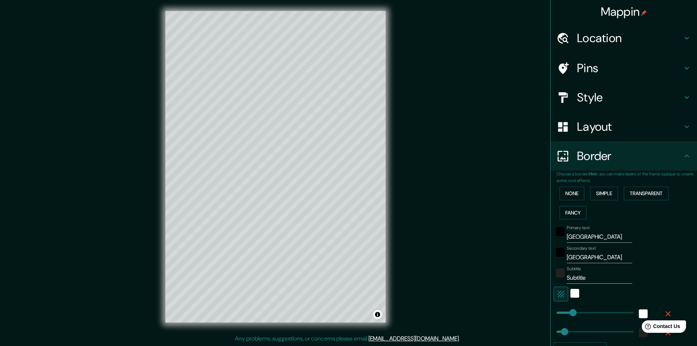
scroll to position [71, 0]
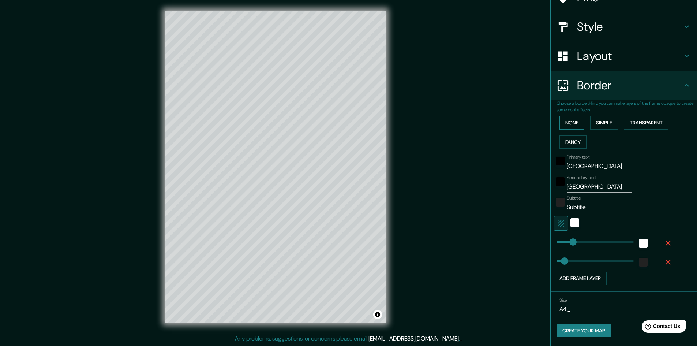
click at [575, 123] on button "None" at bounding box center [572, 123] width 25 height 14
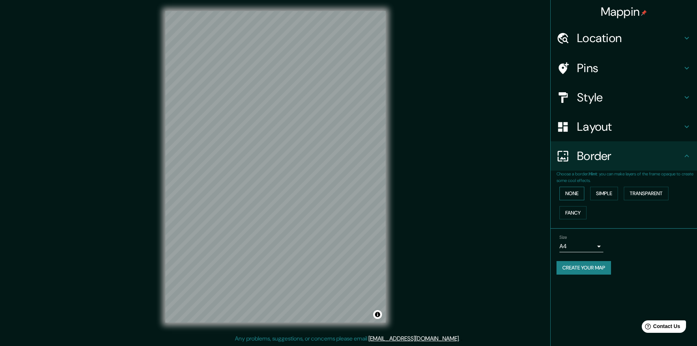
scroll to position [0, 0]
click at [313, 149] on div at bounding box center [314, 147] width 6 height 6
click at [302, 160] on div at bounding box center [301, 157] width 6 height 6
click at [314, 149] on div at bounding box center [314, 147] width 6 height 6
click at [314, 11] on div at bounding box center [275, 11] width 220 height 0
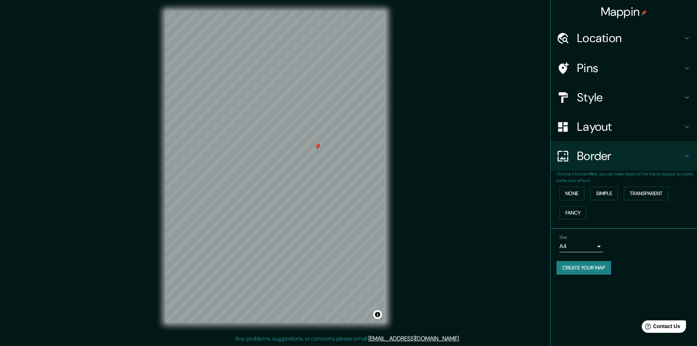
click at [315, 149] on div at bounding box center [317, 147] width 6 height 6
click at [316, 147] on div at bounding box center [318, 146] width 6 height 6
click at [613, 149] on h4 "Border" at bounding box center [629, 156] width 105 height 15
click at [597, 269] on button "Create your map" at bounding box center [584, 268] width 55 height 14
click at [568, 272] on button "Create your map" at bounding box center [584, 268] width 55 height 14
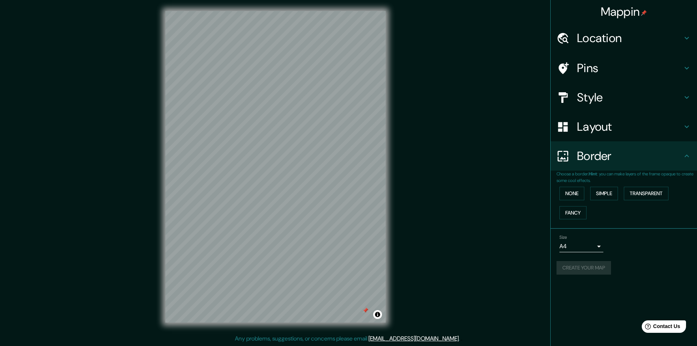
click at [367, 310] on div at bounding box center [366, 310] width 6 height 6
click at [574, 269] on button "Create your map" at bounding box center [584, 268] width 55 height 14
click at [591, 272] on button "Create your map" at bounding box center [584, 268] width 55 height 14
click at [636, 111] on div "Style" at bounding box center [624, 97] width 146 height 29
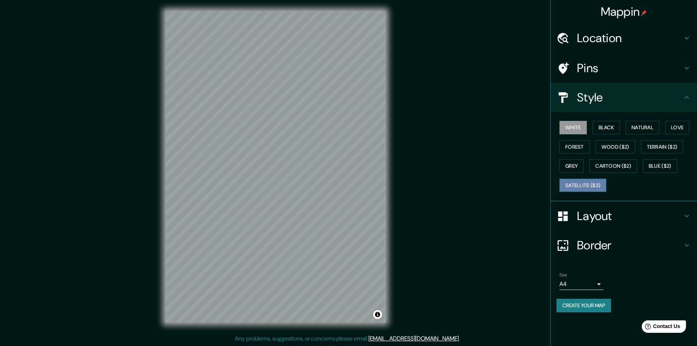
click at [592, 188] on button "Satellite ($3)" at bounding box center [583, 186] width 47 height 14
click at [653, 147] on button "Terrain ($2)" at bounding box center [662, 147] width 42 height 14
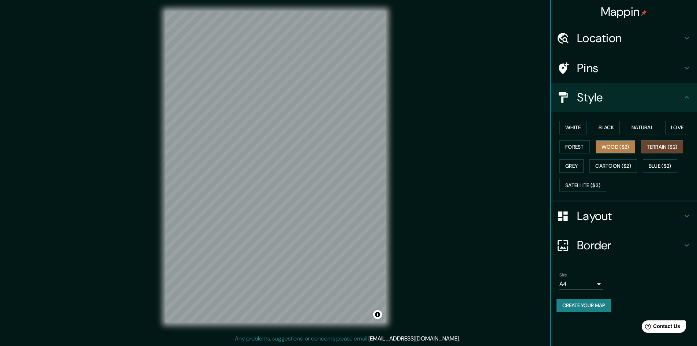
click at [635, 147] on button "Wood ($2)" at bounding box center [616, 147] width 40 height 14
click at [651, 147] on button "Terrain ($2)" at bounding box center [662, 147] width 42 height 14
click at [638, 146] on div "White Black Natural Love Forest Wood ($2) Terrain ($2) Grey Cartoon ($2) Blue (…" at bounding box center [627, 156] width 141 height 77
click at [630, 146] on button "Wood ($2)" at bounding box center [616, 147] width 40 height 14
click at [681, 132] on button "Love" at bounding box center [677, 128] width 24 height 14
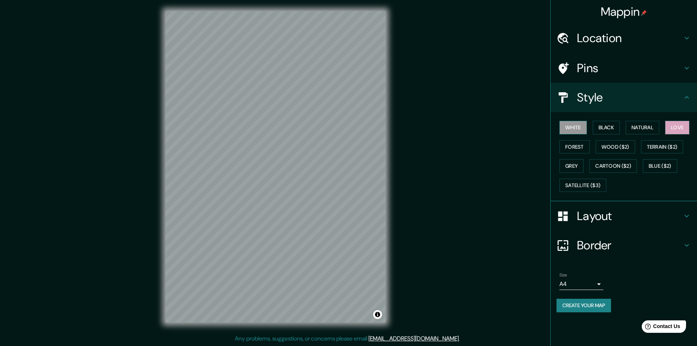
click at [564, 130] on button "White" at bounding box center [573, 128] width 27 height 14
click at [597, 126] on button "Black" at bounding box center [606, 128] width 27 height 14
click at [586, 126] on button "White" at bounding box center [573, 128] width 27 height 14
drag, startPoint x: 588, startPoint y: 304, endPoint x: 607, endPoint y: 300, distance: 20.2
click at [607, 300] on button "Create your map" at bounding box center [584, 306] width 55 height 14
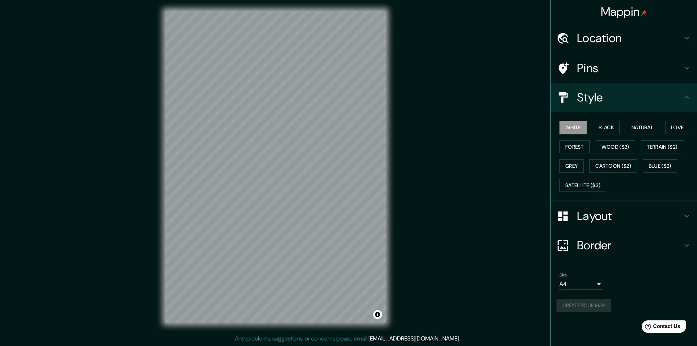
click at [595, 306] on div "Create your map" at bounding box center [624, 306] width 135 height 14
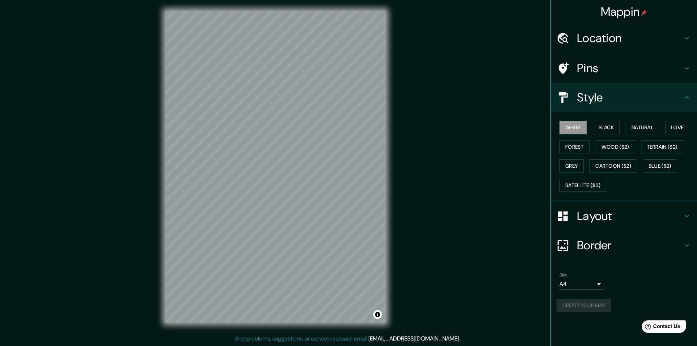
drag, startPoint x: 595, startPoint y: 306, endPoint x: 643, endPoint y: 298, distance: 48.4
click at [595, 306] on div "Create your map" at bounding box center [624, 306] width 135 height 14
click at [691, 244] on icon at bounding box center [686, 245] width 9 height 9
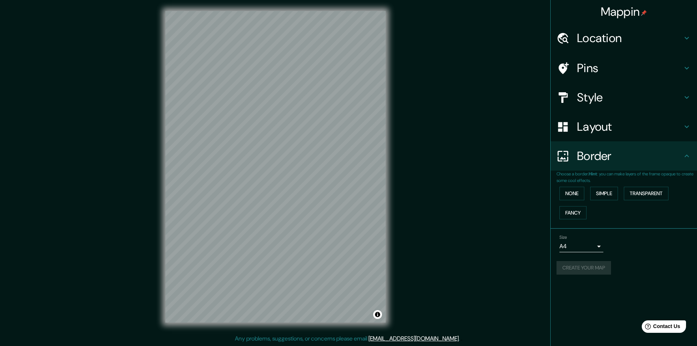
click at [678, 173] on p "Choose a border. Hint : you can make layers of the frame opaque to create some …" at bounding box center [627, 177] width 141 height 13
click at [679, 164] on div "Border" at bounding box center [624, 155] width 146 height 29
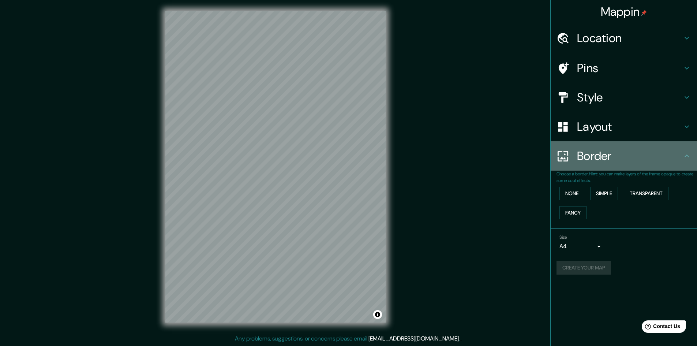
click at [680, 149] on h4 "Border" at bounding box center [629, 156] width 105 height 15
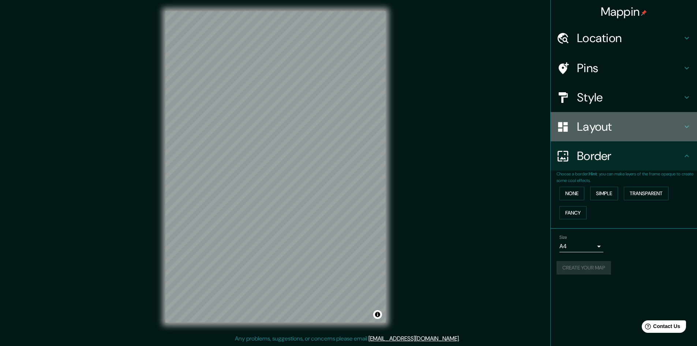
click at [680, 134] on div "Layout" at bounding box center [624, 126] width 146 height 29
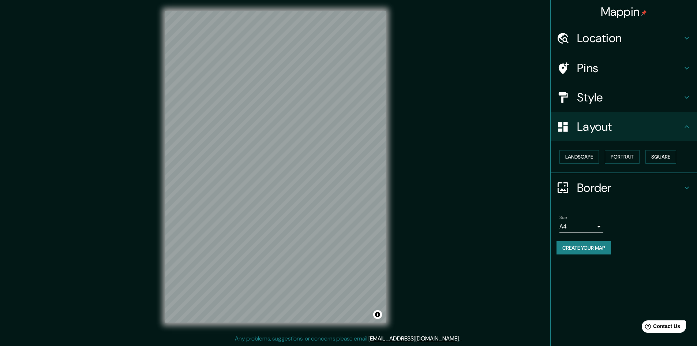
click at [602, 253] on button "Create your map" at bounding box center [584, 248] width 55 height 14
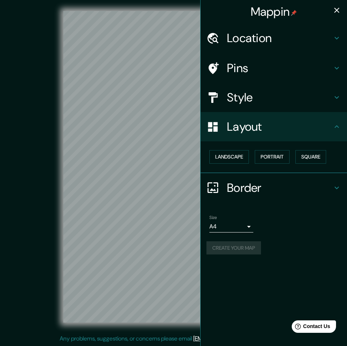
click at [258, 247] on div "Create your map" at bounding box center [273, 248] width 135 height 14
click at [253, 243] on button "Create your map" at bounding box center [233, 248] width 55 height 14
click at [253, 243] on div "Create your map" at bounding box center [273, 248] width 135 height 14
click at [238, 244] on div "Create your map" at bounding box center [273, 248] width 135 height 14
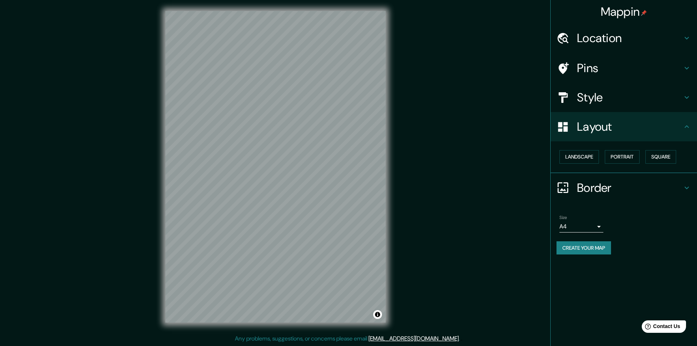
scroll to position [0, 0]
drag, startPoint x: 414, startPoint y: 190, endPoint x: 415, endPoint y: 339, distance: 149.3
drag, startPoint x: 415, startPoint y: 339, endPoint x: 409, endPoint y: 340, distance: 6.3
click at [409, 340] on link "[EMAIL_ADDRESS][DOMAIN_NAME]" at bounding box center [414, 339] width 90 height 8
click at [476, 202] on div "© Mapbox © OpenStreetMap Improve this map" at bounding box center [276, 167] width 628 height 311
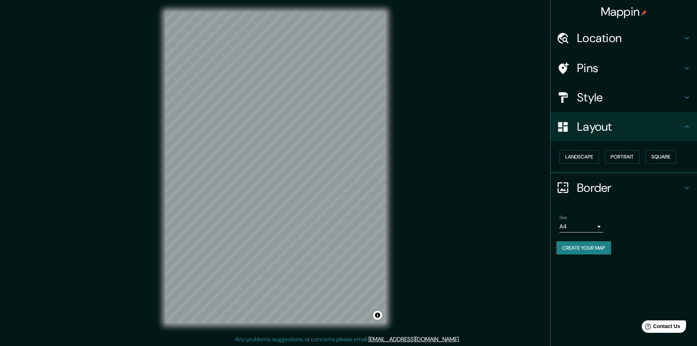
click at [597, 225] on body "Mappin Location Buenos Aires, Argentina Pins Style Layout Landscape Portrait Sq…" at bounding box center [348, 173] width 697 height 346
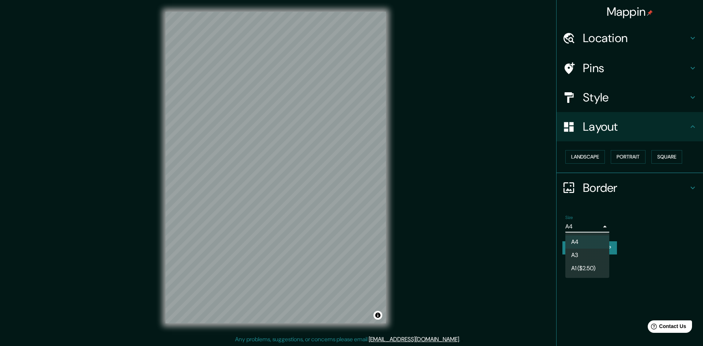
click at [596, 255] on li "A3" at bounding box center [587, 254] width 44 height 13
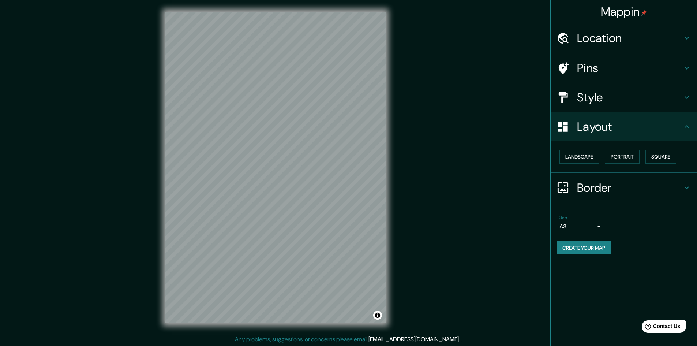
click at [592, 251] on button "Create your map" at bounding box center [584, 248] width 55 height 14
click at [611, 250] on button "Create your map" at bounding box center [584, 248] width 55 height 14
click at [380, 316] on button "Toggle attribution" at bounding box center [377, 315] width 9 height 9
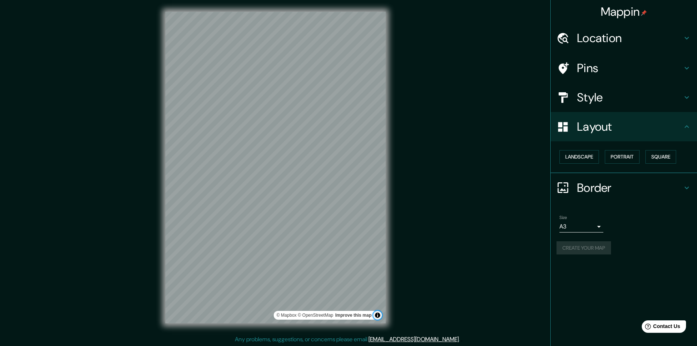
click at [375, 316] on button "Toggle attribution" at bounding box center [377, 315] width 9 height 9
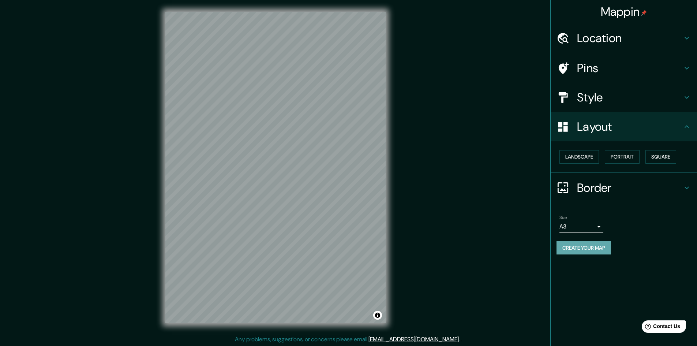
click at [592, 249] on button "Create your map" at bounding box center [584, 248] width 55 height 14
click at [653, 325] on div "Help Contact Us" at bounding box center [664, 326] width 46 height 13
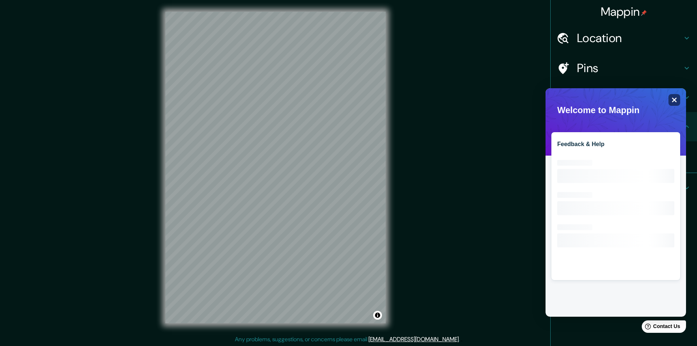
click at [673, 102] on icon at bounding box center [674, 100] width 5 height 5
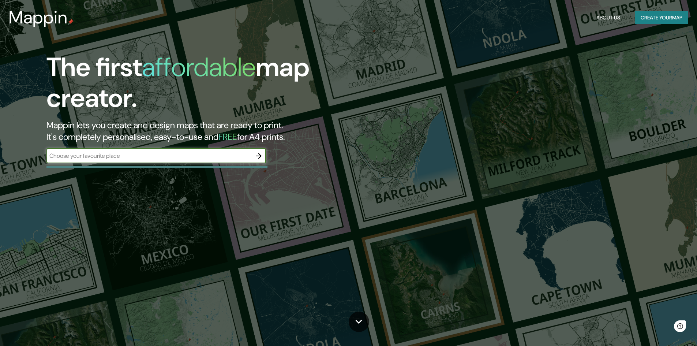
click at [158, 156] on input "text" at bounding box center [148, 156] width 205 height 8
type input "[GEOGRAPHIC_DATA]"
click at [217, 156] on input "[GEOGRAPHIC_DATA]" at bounding box center [148, 156] width 205 height 8
click at [200, 155] on input "[GEOGRAPHIC_DATA]" at bounding box center [148, 156] width 205 height 8
drag, startPoint x: 66, startPoint y: 156, endPoint x: 34, endPoint y: 156, distance: 32.2
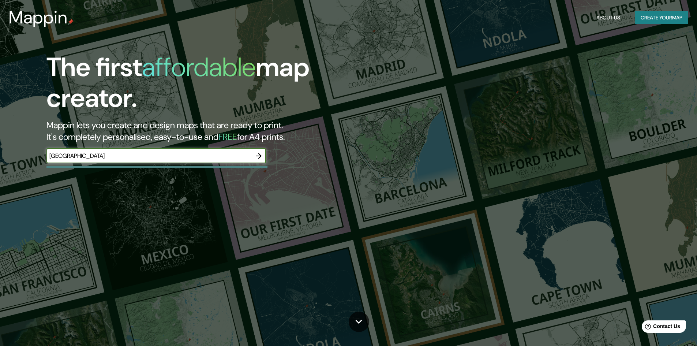
click at [34, 156] on div "The first affordable map creator. Mappin lets you create and design maps that a…" at bounding box center [221, 111] width 418 height 119
click at [162, 156] on input "text" at bounding box center [148, 156] width 205 height 8
type input "mappin"
click at [104, 152] on input "text" at bounding box center [148, 156] width 205 height 8
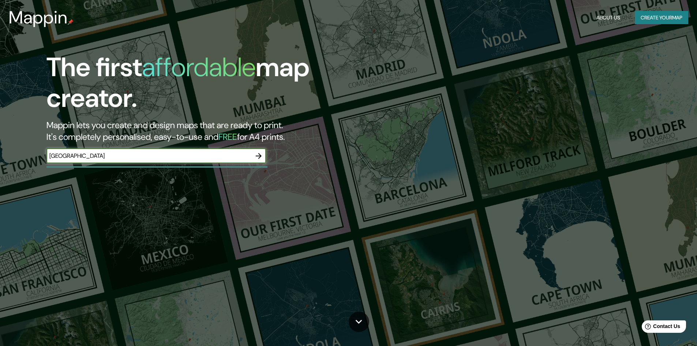
type input "[GEOGRAPHIC_DATA]"
click at [253, 156] on button "button" at bounding box center [258, 156] width 15 height 15
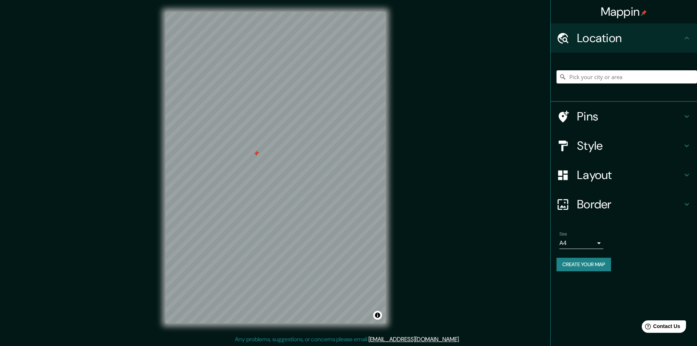
click at [253, 154] on div at bounding box center [256, 153] width 6 height 6
click at [622, 75] on input "Pick your city or area" at bounding box center [627, 76] width 141 height 13
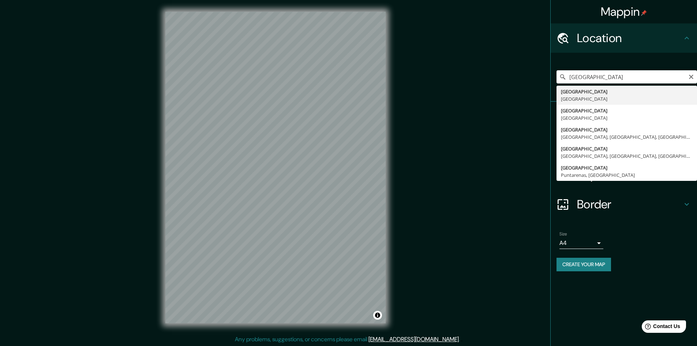
type input "Buenos Aires, Argentina"
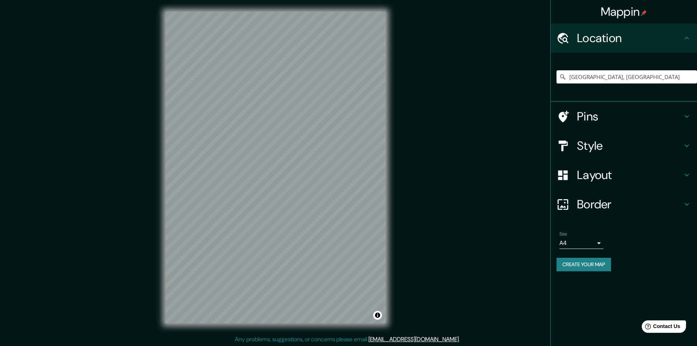
click at [577, 273] on div "Size A4 single Create your map" at bounding box center [624, 252] width 135 height 49
click at [574, 268] on button "Create your map" at bounding box center [584, 265] width 55 height 14
click at [574, 268] on div "Create your map" at bounding box center [624, 265] width 135 height 14
click at [575, 268] on div "Create your map" at bounding box center [624, 265] width 135 height 14
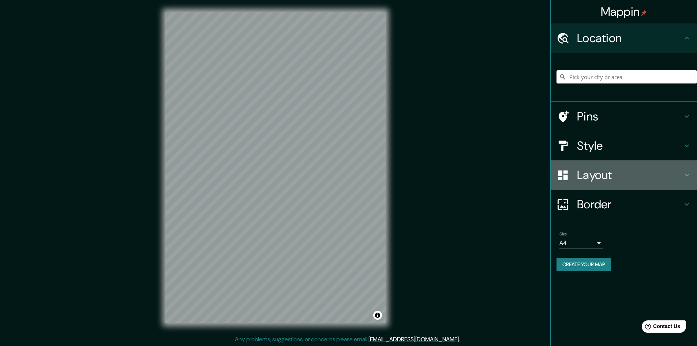
click at [610, 169] on h4 "Layout" at bounding box center [629, 175] width 105 height 15
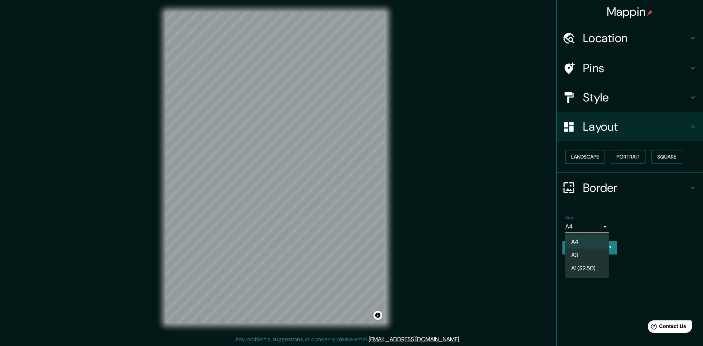
click at [596, 224] on body "Mappin Location Pins Style Layout Landscape Portrait Square Border Choose a bor…" at bounding box center [351, 173] width 703 height 346
click at [590, 250] on li "A3" at bounding box center [587, 254] width 44 height 13
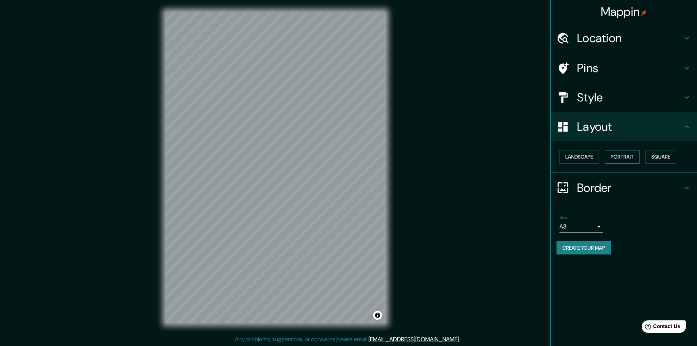
click at [629, 157] on button "Portrait" at bounding box center [622, 157] width 35 height 14
click at [618, 101] on h4 "Style" at bounding box center [629, 97] width 105 height 15
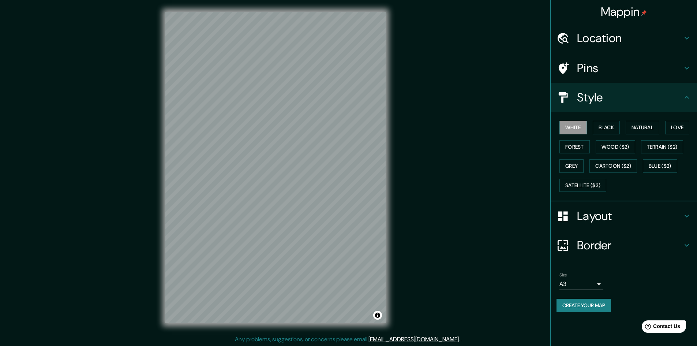
click at [603, 305] on button "Create your map" at bounding box center [584, 306] width 55 height 14
click at [664, 324] on span "Contact Us" at bounding box center [667, 326] width 28 height 6
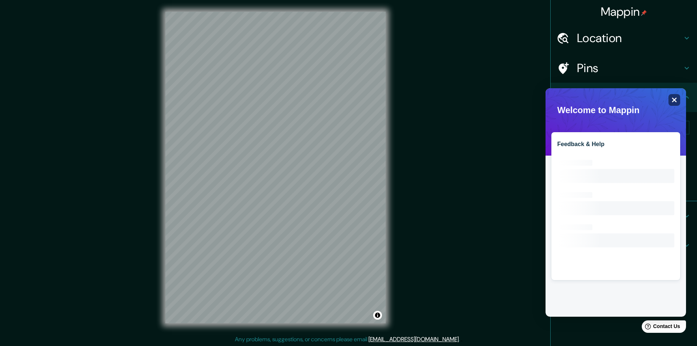
click at [676, 100] on icon "Close" at bounding box center [674, 99] width 5 height 5
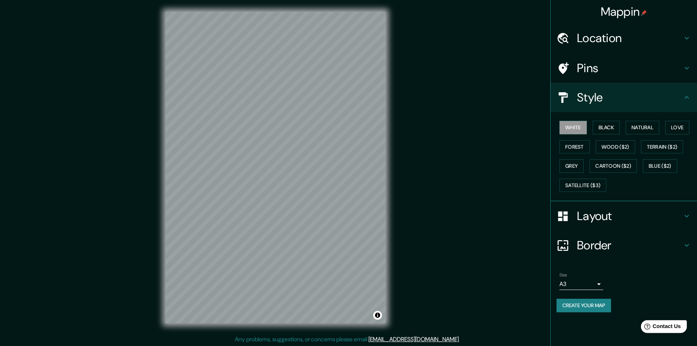
click at [663, 325] on span "Contact Us" at bounding box center [667, 326] width 28 height 6
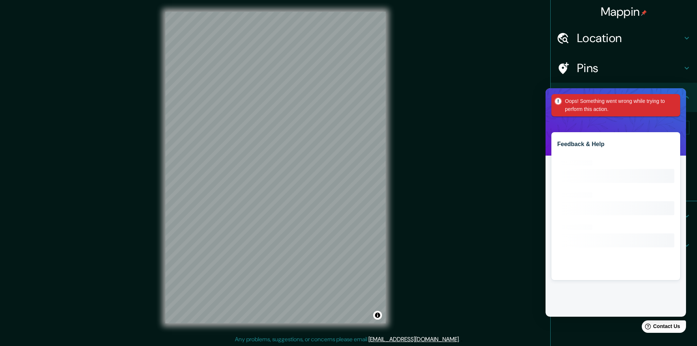
drag, startPoint x: 632, startPoint y: 326, endPoint x: 1264, endPoint y: 655, distance: 712.5
click at [632, 326] on html "Help Contact Us" at bounding box center [660, 324] width 57 height 15
click at [443, 277] on div "Mappin Location Pins Style White Black Natural Love Forest Wood ($2) Terrain ($…" at bounding box center [348, 173] width 697 height 347
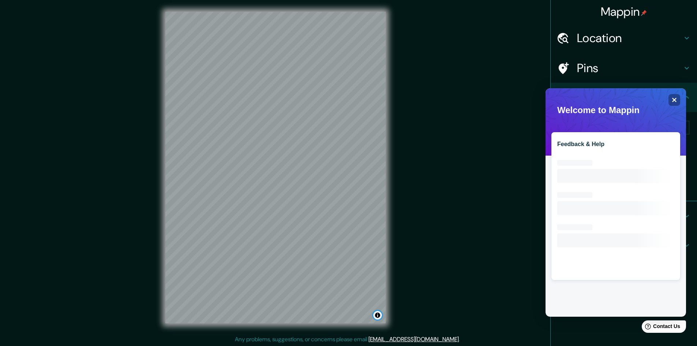
click at [375, 311] on button "Toggle attribution" at bounding box center [377, 315] width 9 height 9
click at [676, 99] on icon "Close" at bounding box center [674, 99] width 5 height 5
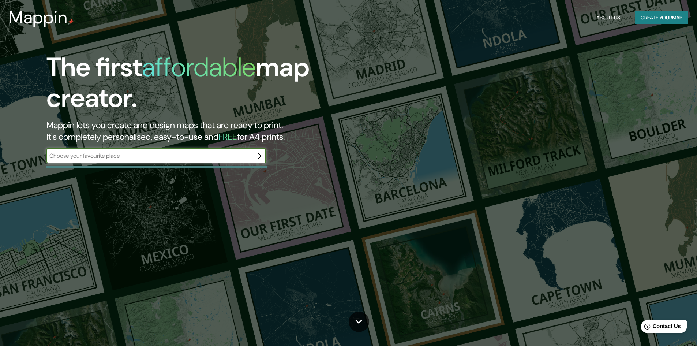
click at [655, 328] on span "Contact Us" at bounding box center [667, 326] width 28 height 6
